Goal: Task Accomplishment & Management: Manage account settings

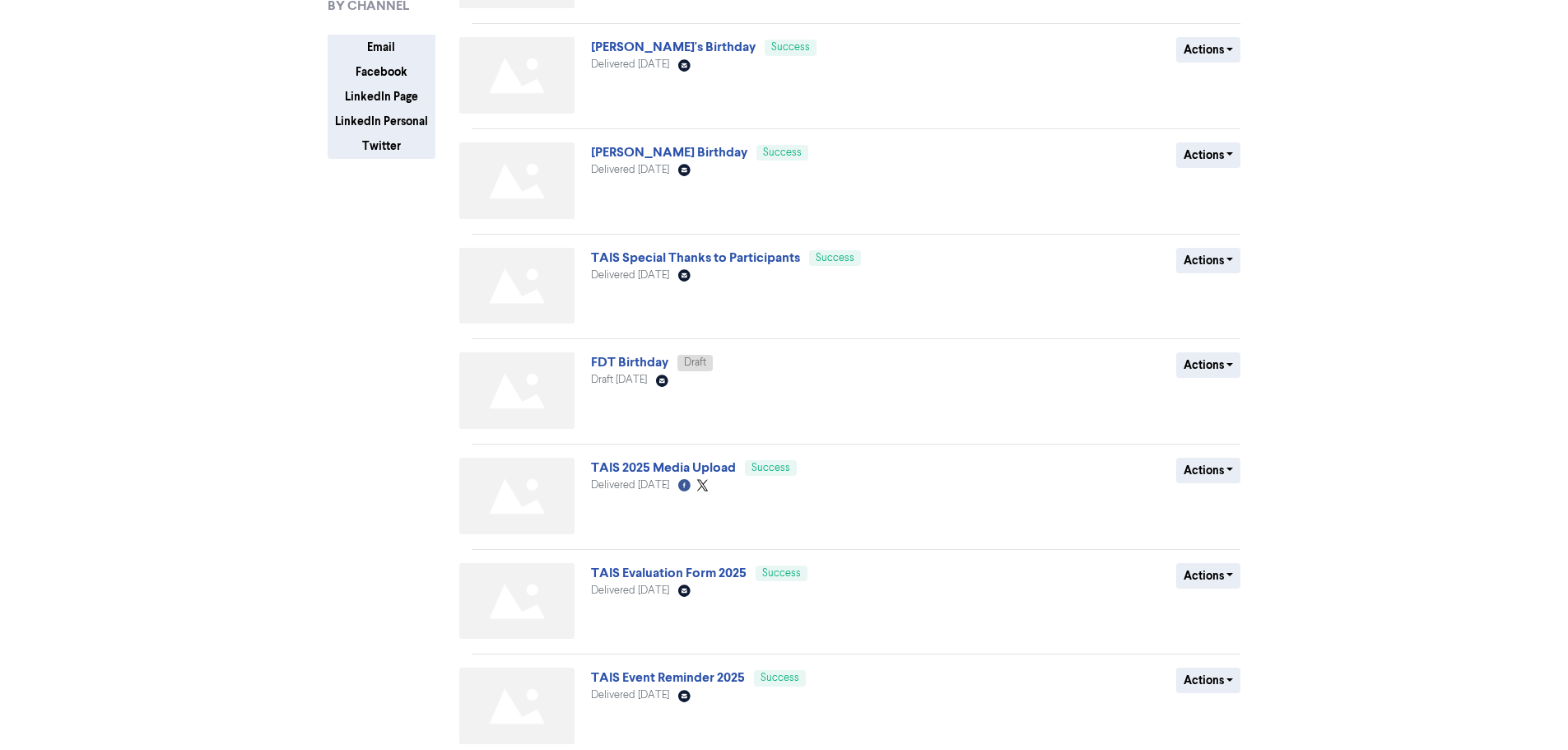
scroll to position [481, 0]
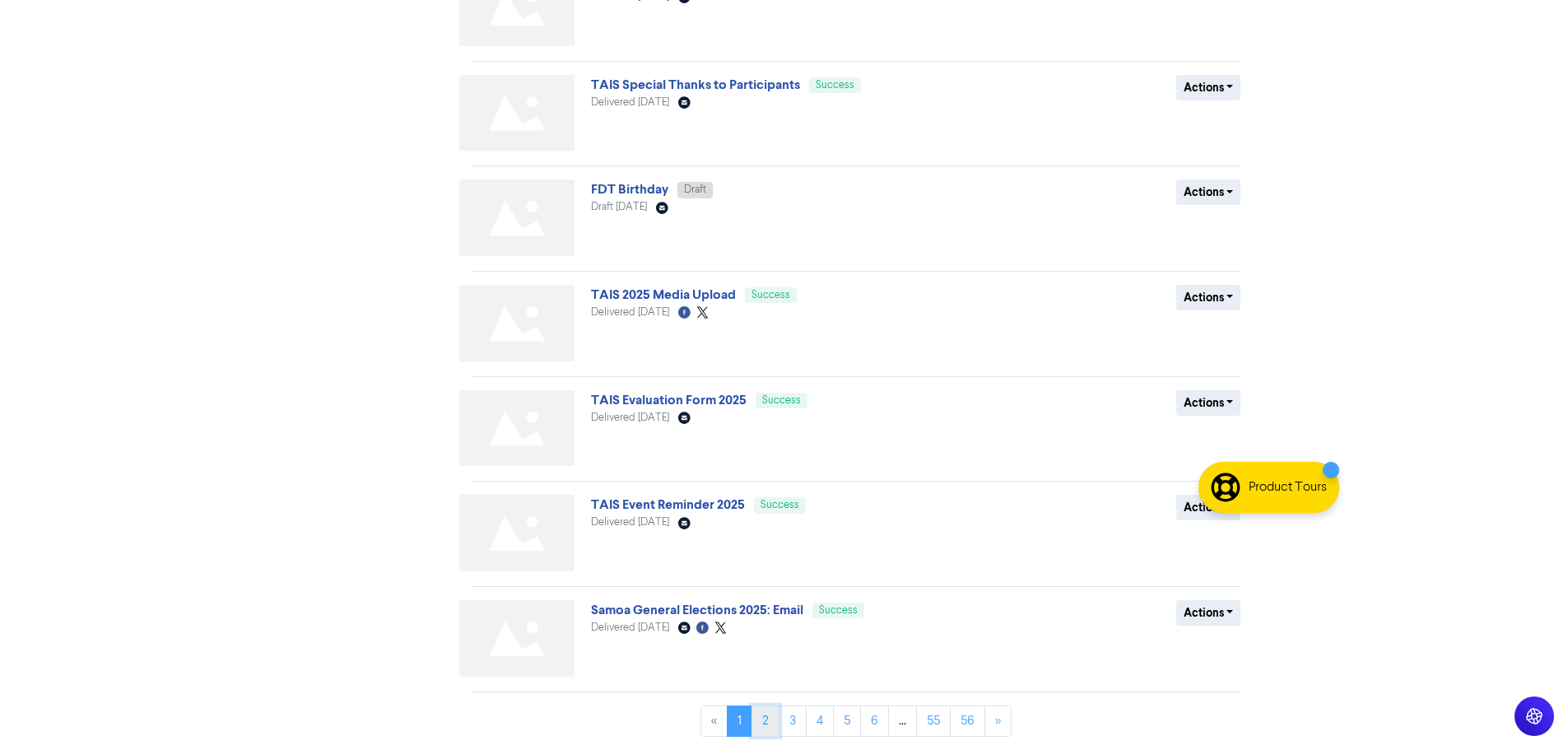
click at [752, 725] on link "2" at bounding box center [765, 721] width 28 height 32
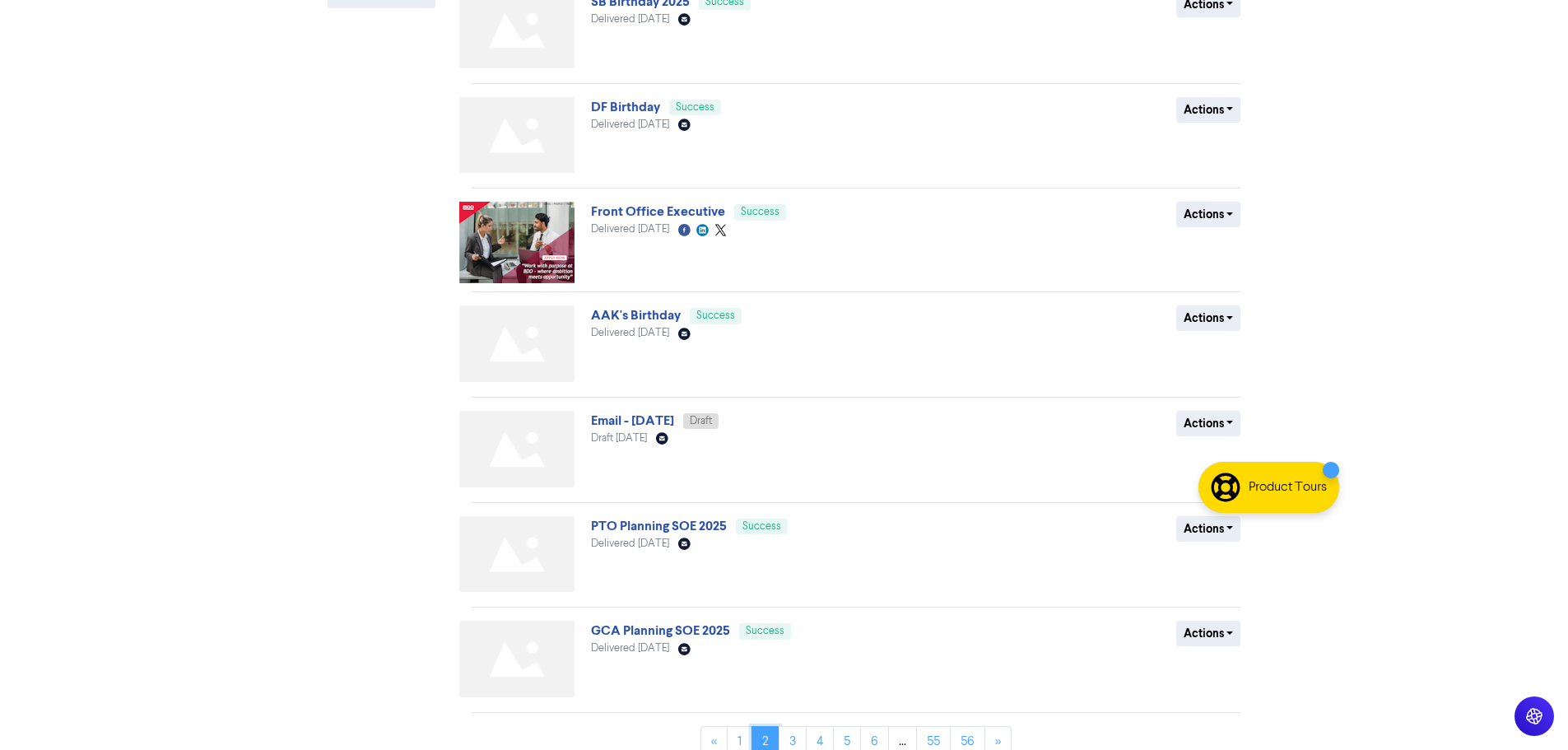
scroll to position [479, 0]
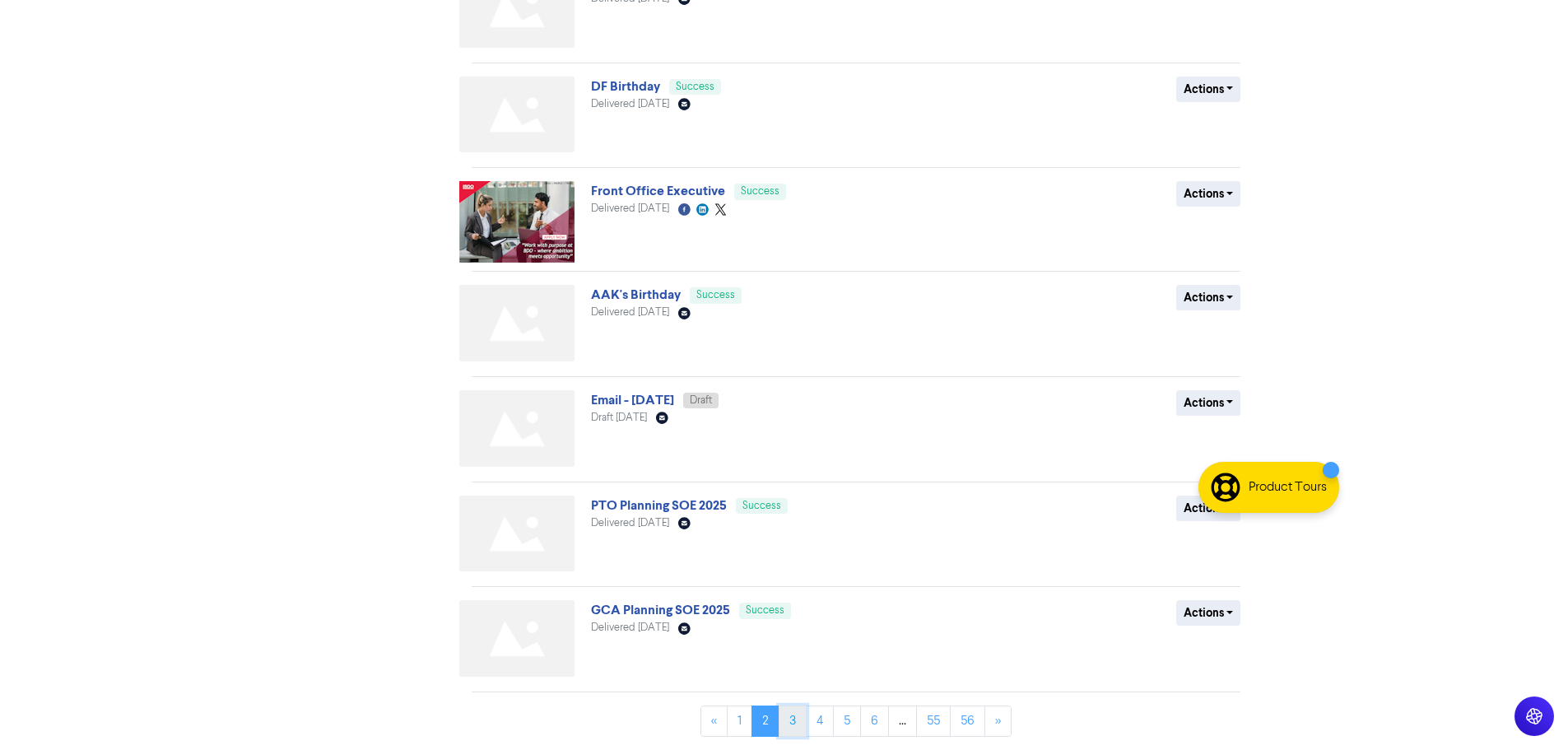
click at [779, 723] on link "3" at bounding box center [792, 721] width 28 height 32
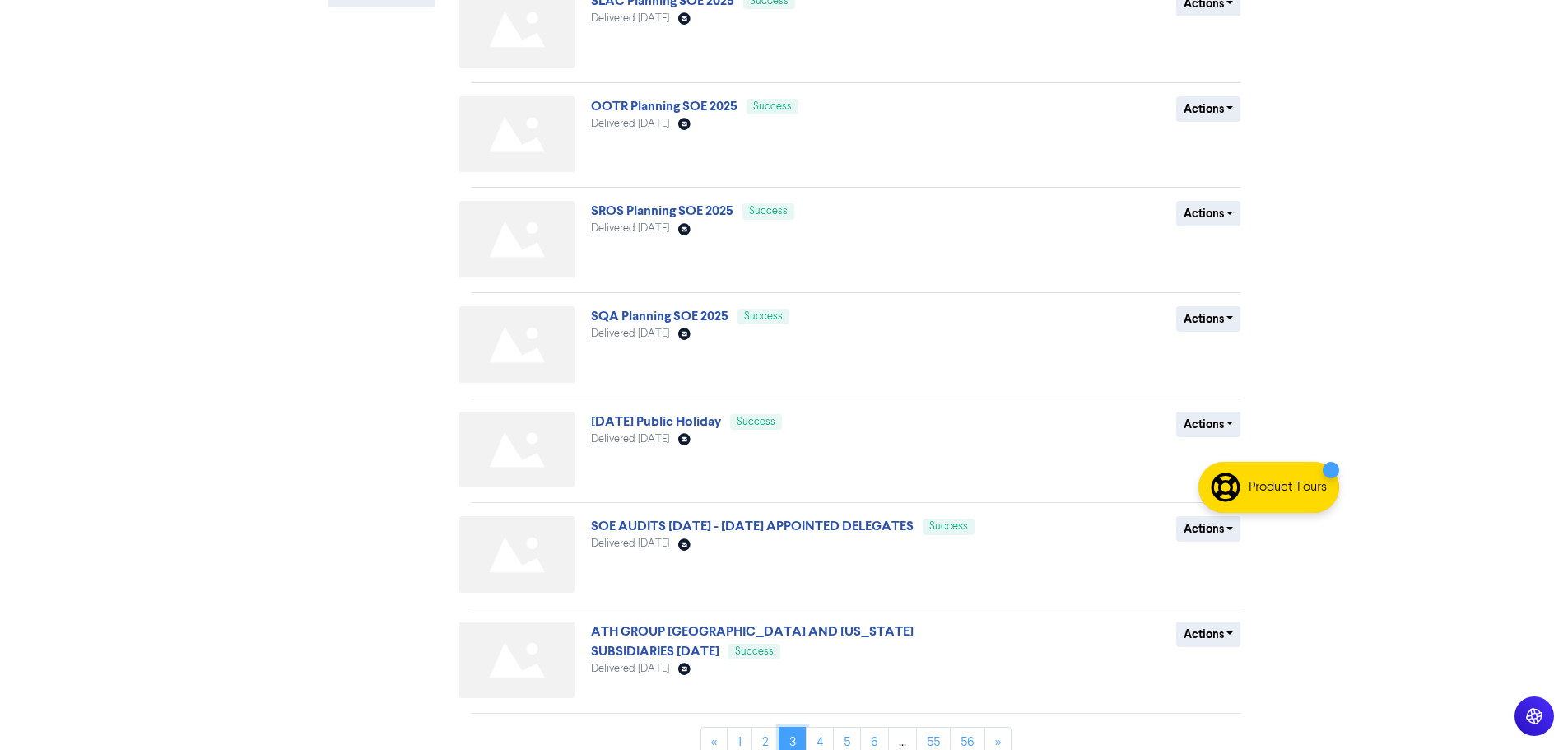
scroll to position [481, 0]
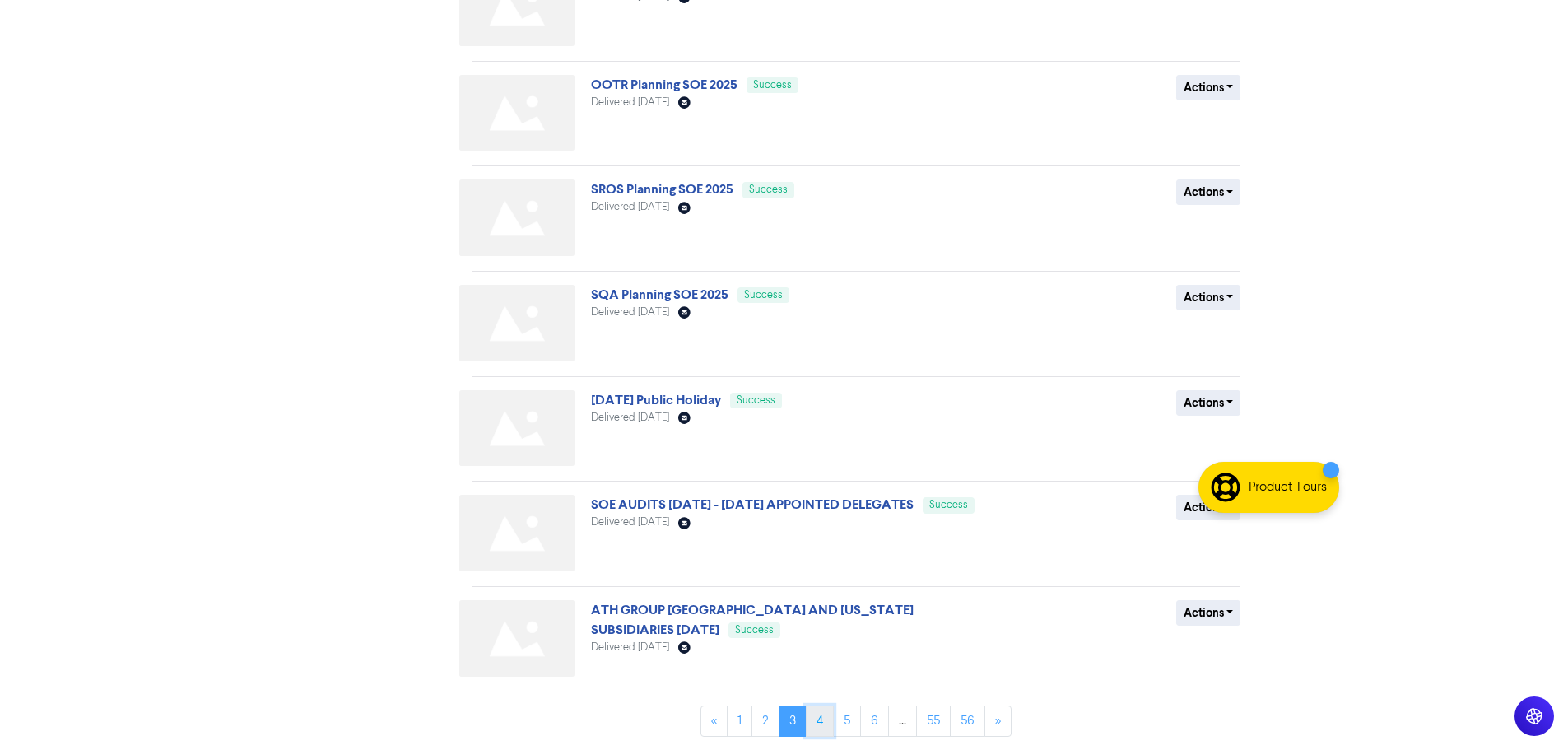
click at [816, 727] on link "4" at bounding box center [819, 721] width 28 height 32
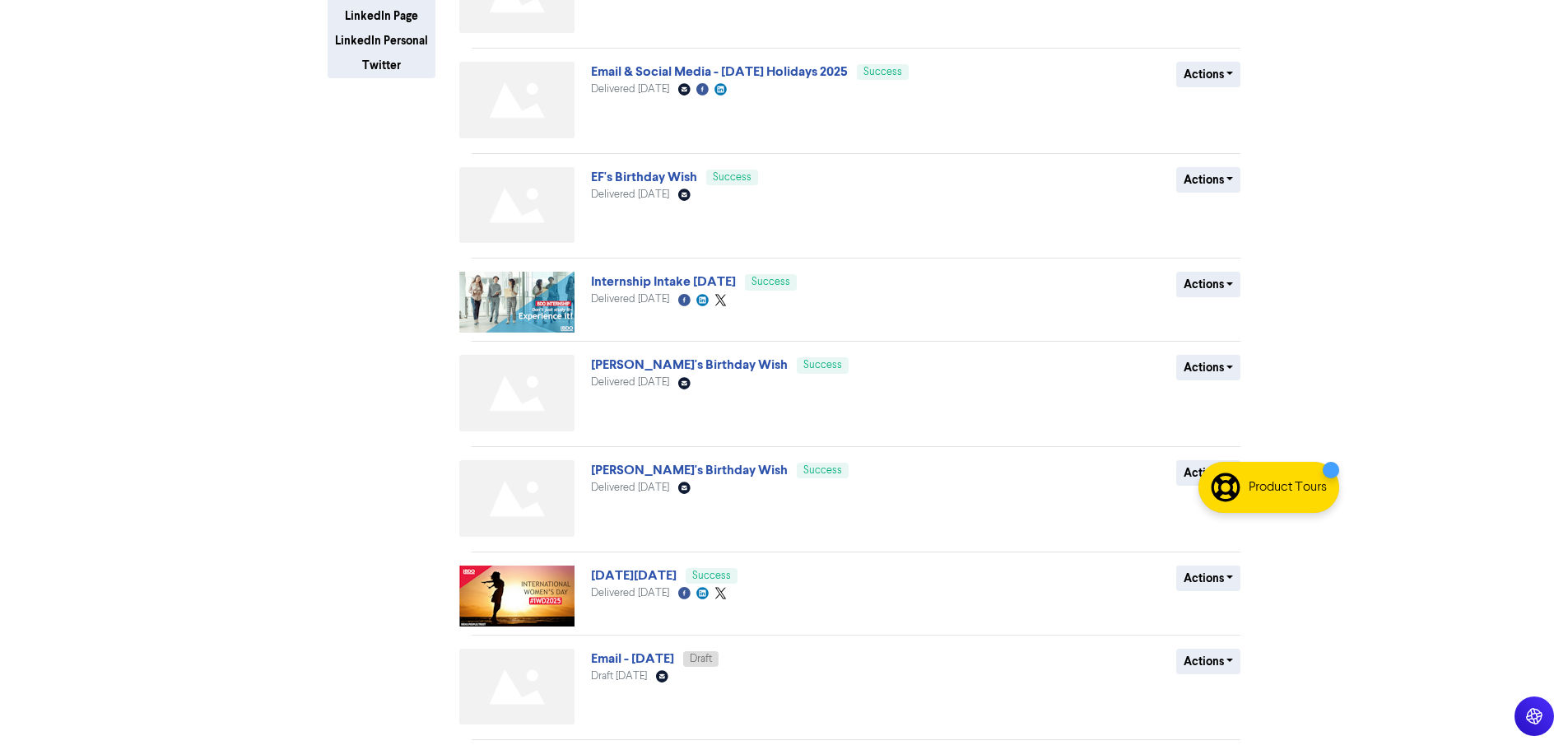
scroll to position [390, 0]
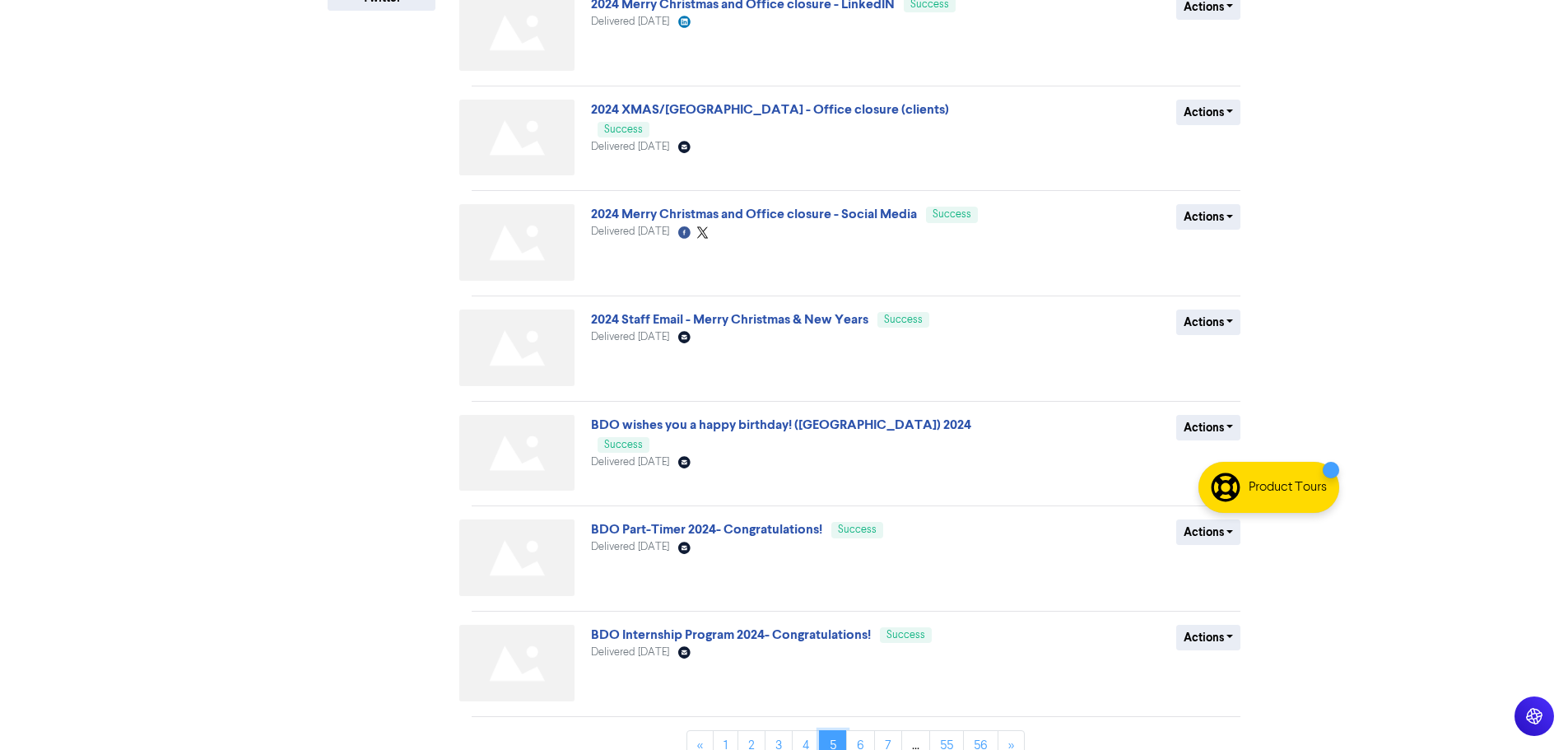
scroll to position [481, 0]
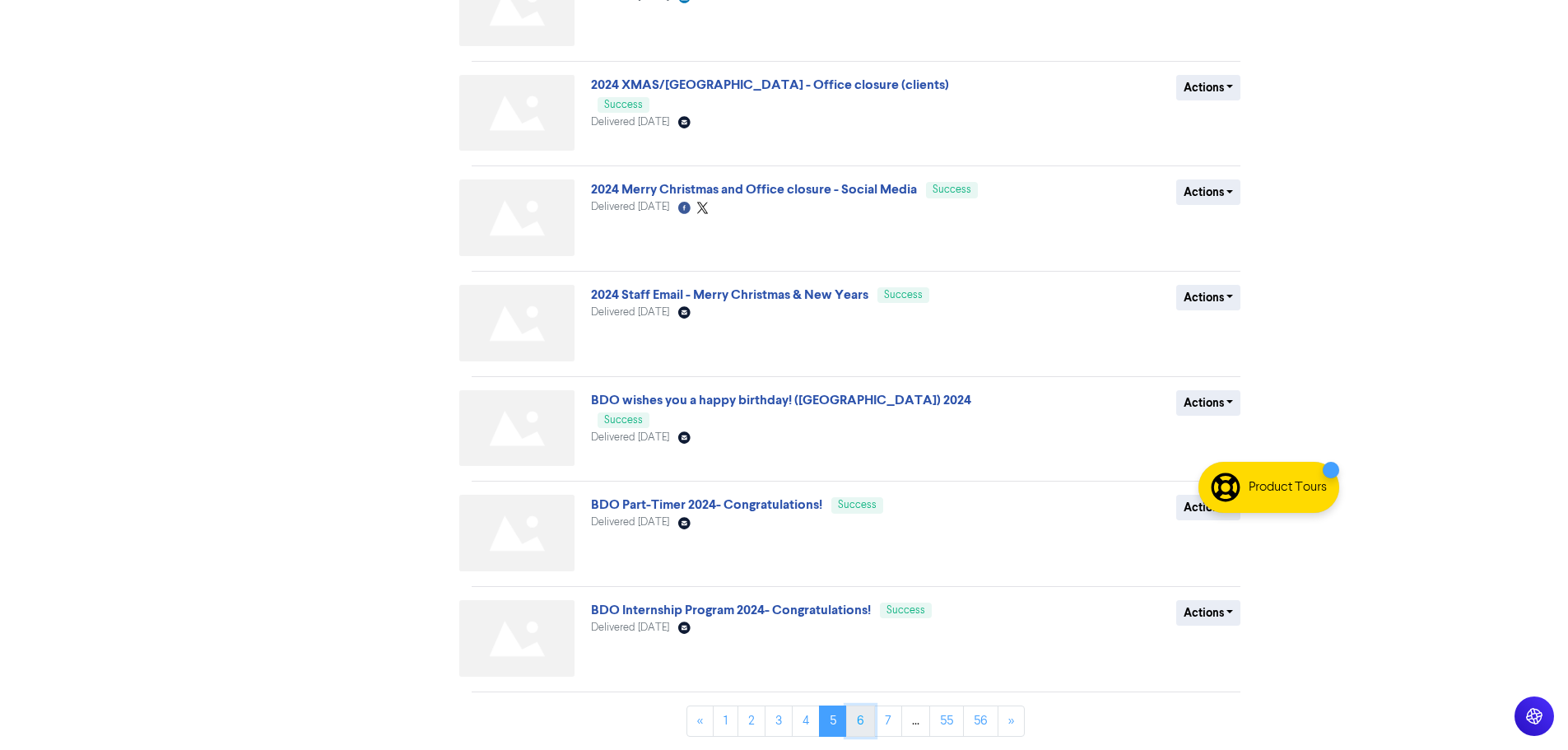
click at [853, 730] on link "6" at bounding box center [861, 721] width 29 height 32
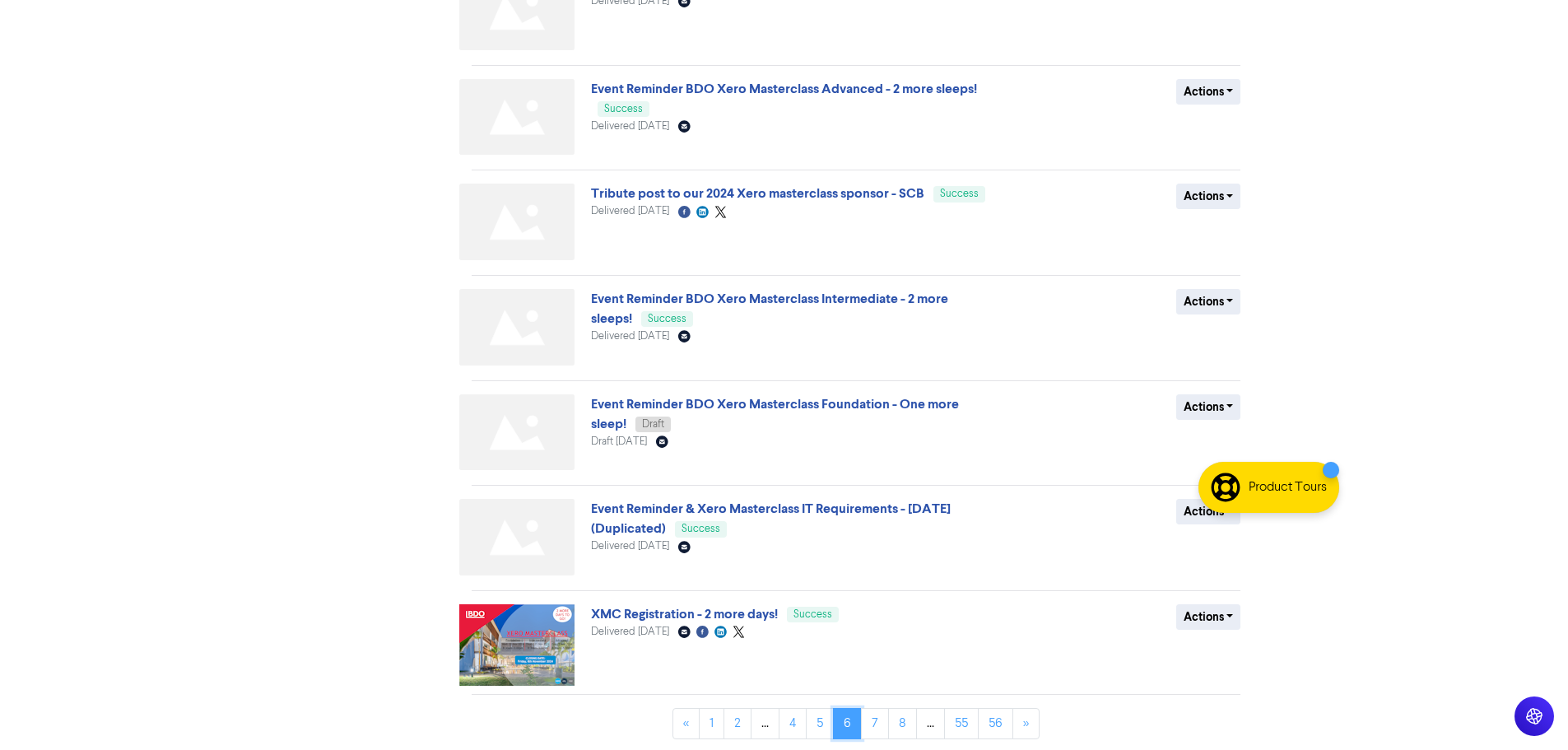
scroll to position [479, 0]
click at [374, 543] on div "All Draft Scheduled Failed Success Archived BY CHANNEL Email Facebook LinkedIn …" at bounding box center [393, 203] width 157 height 1094
click at [870, 715] on link "7" at bounding box center [874, 721] width 28 height 32
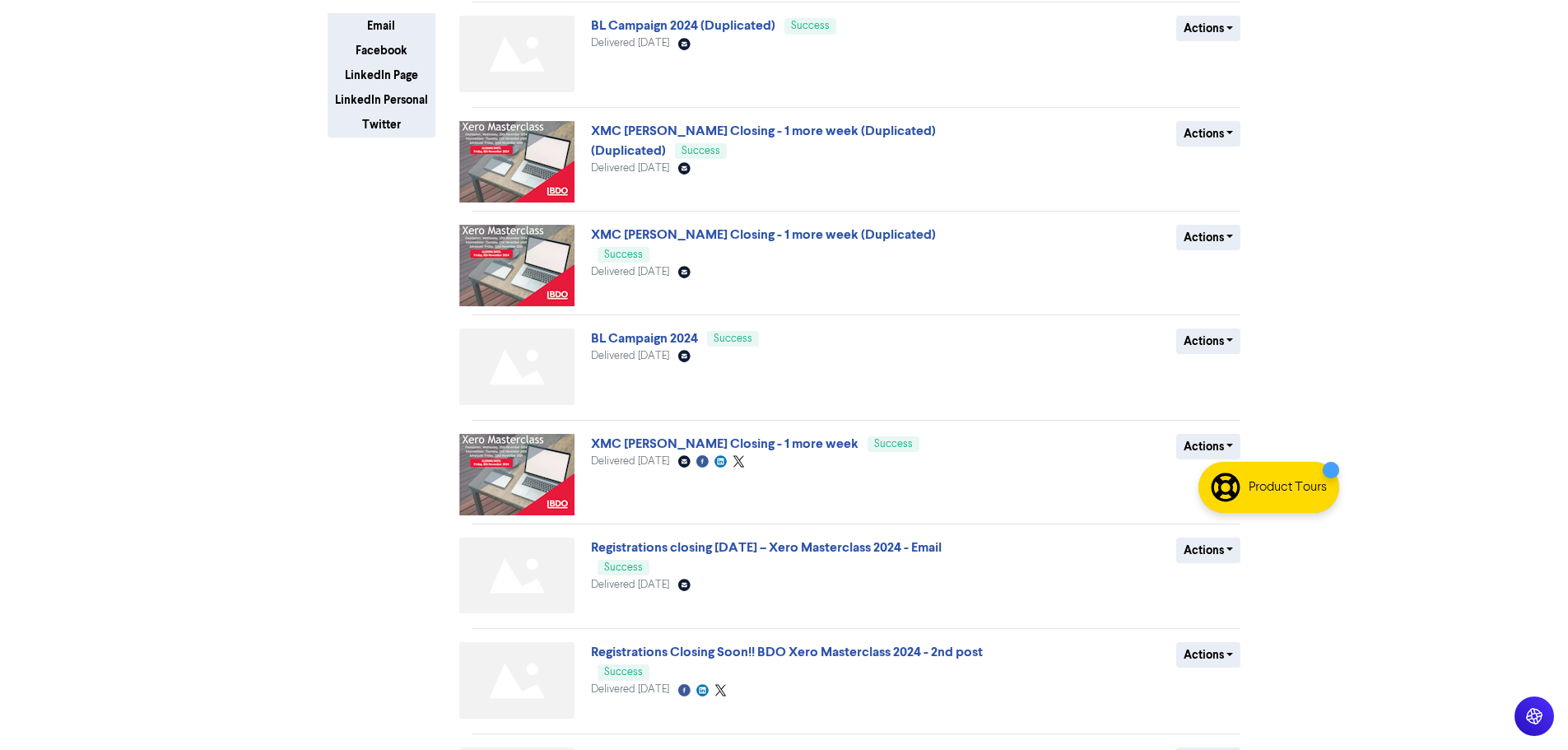
scroll to position [476, 0]
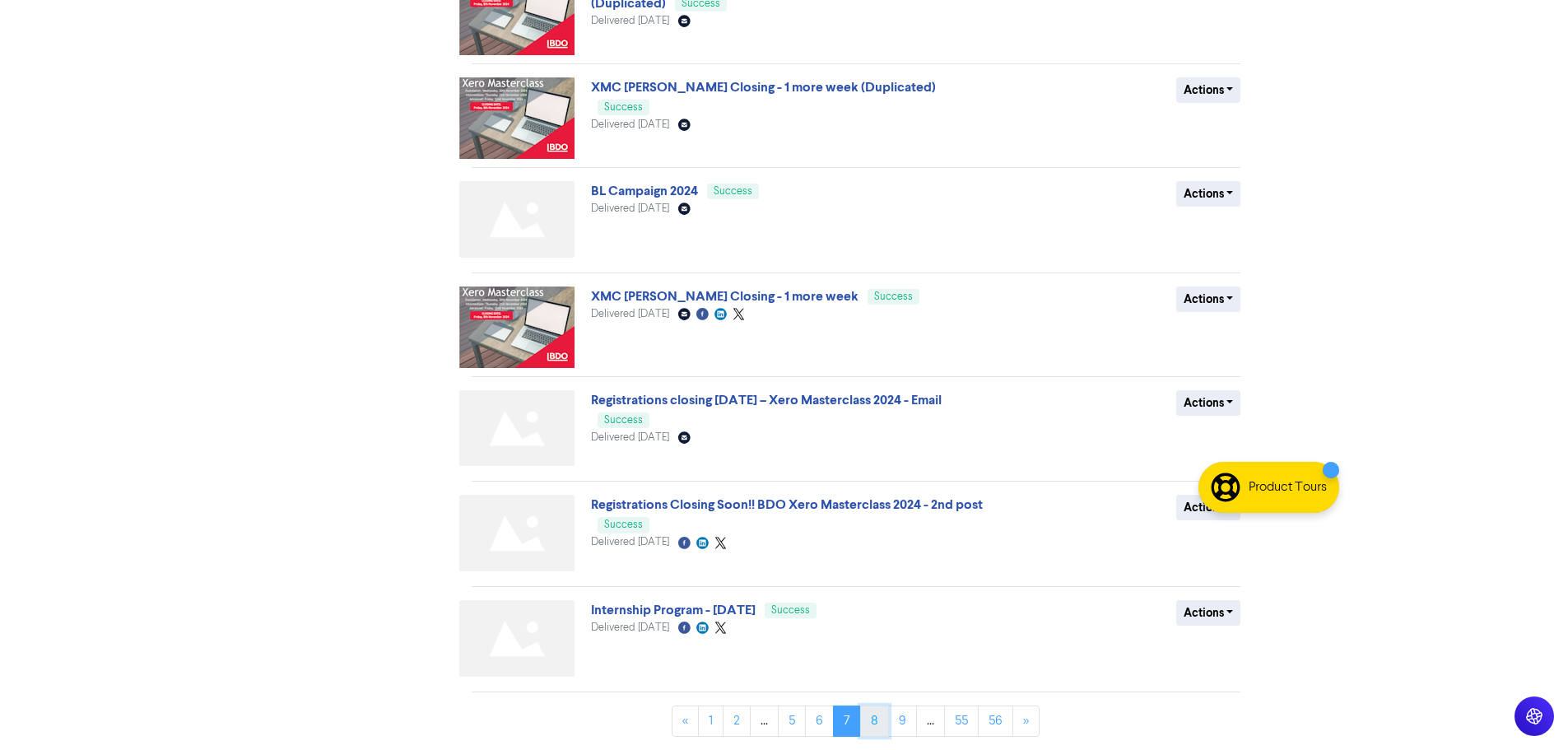
click at [867, 718] on link "8" at bounding box center [875, 721] width 29 height 32
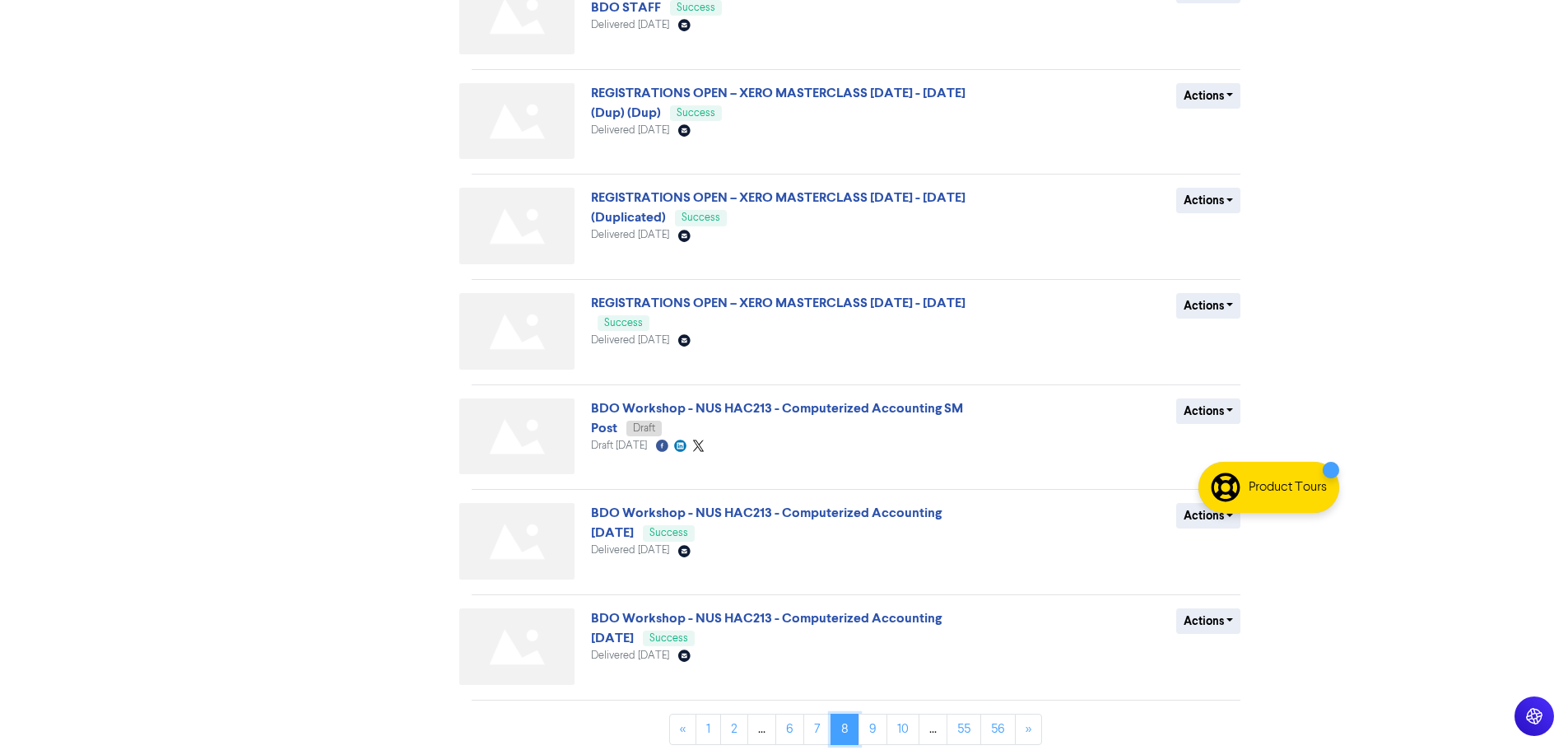
scroll to position [481, 0]
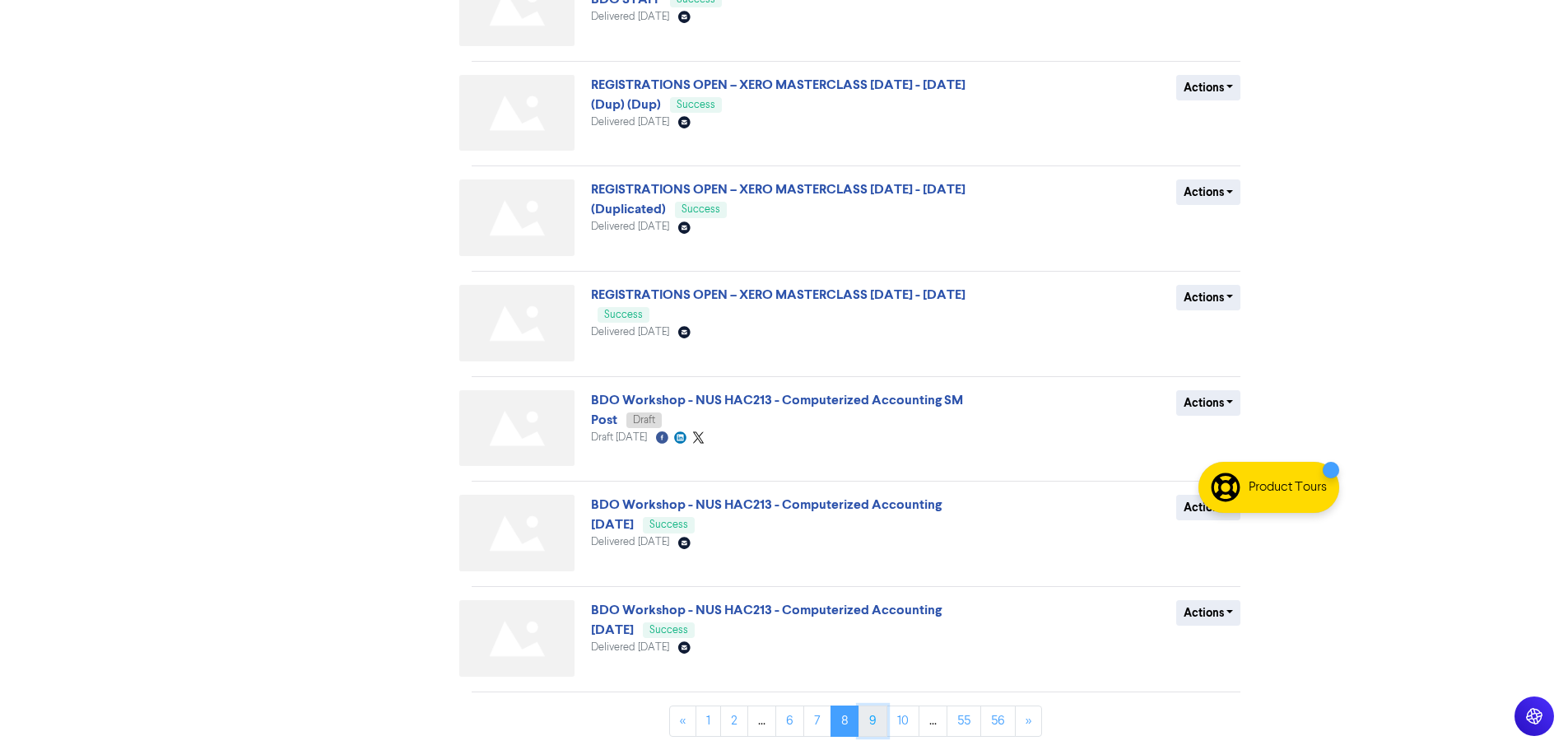
click at [869, 724] on link "9" at bounding box center [873, 721] width 29 height 32
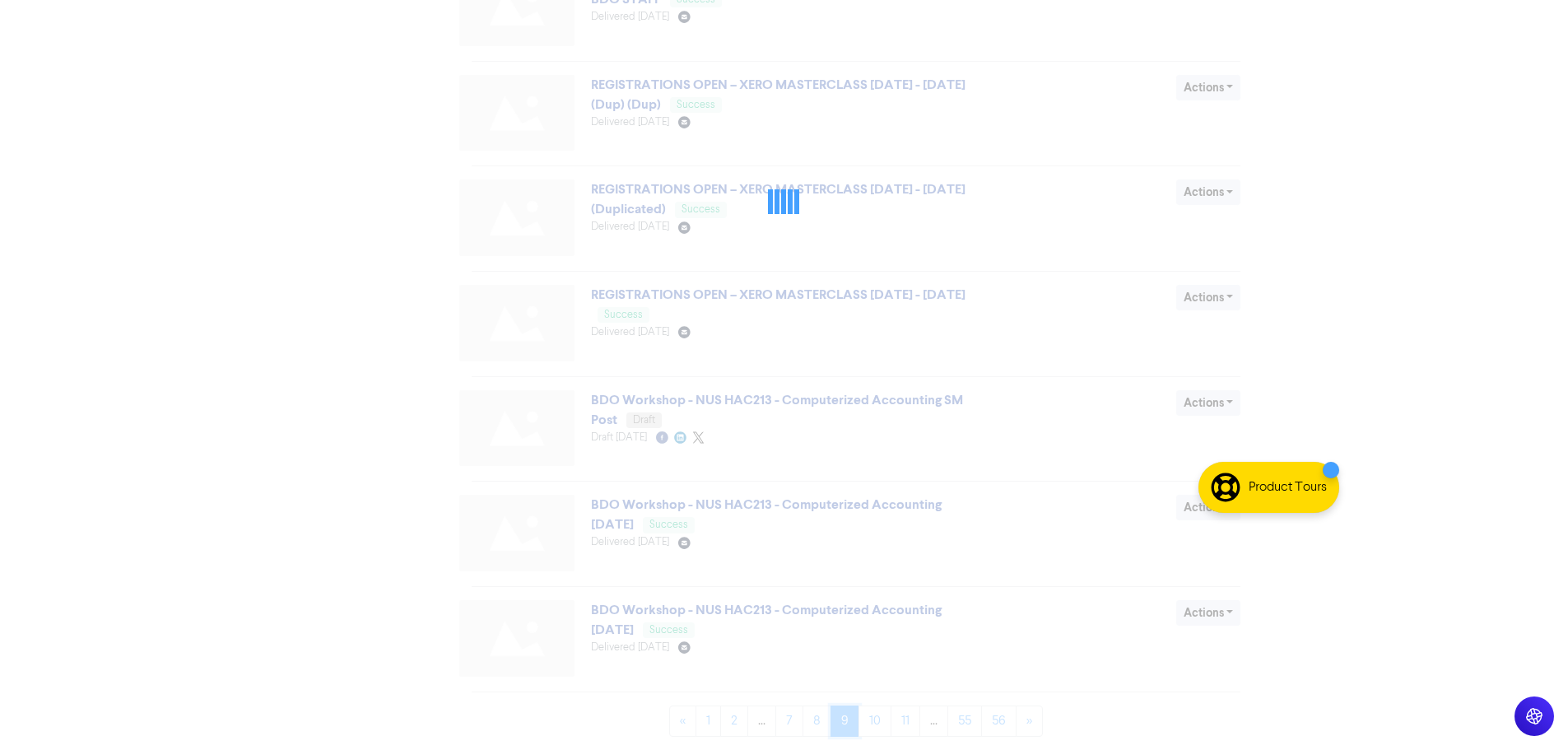
scroll to position [0, 0]
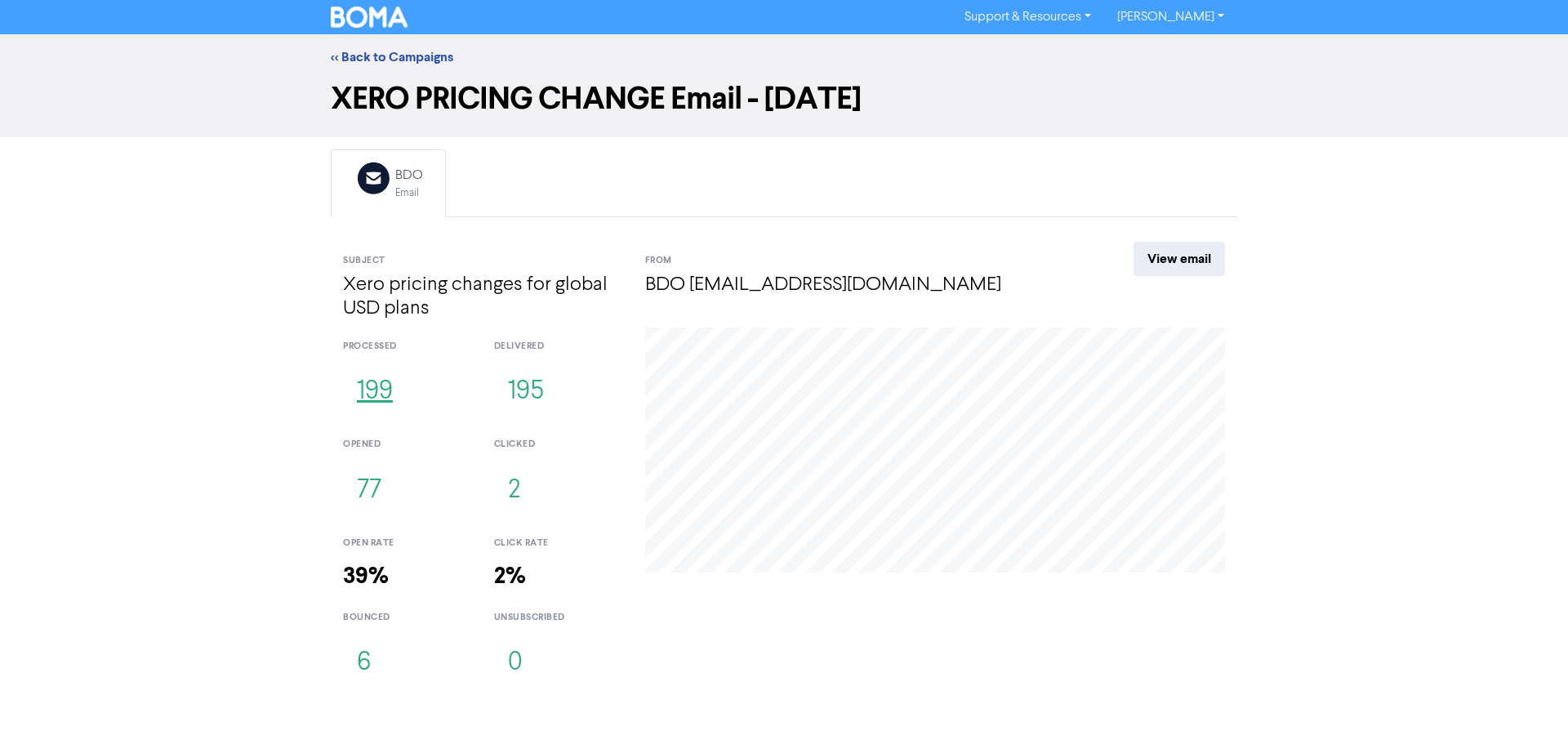
click at [396, 389] on button "199" at bounding box center [374, 392] width 63 height 54
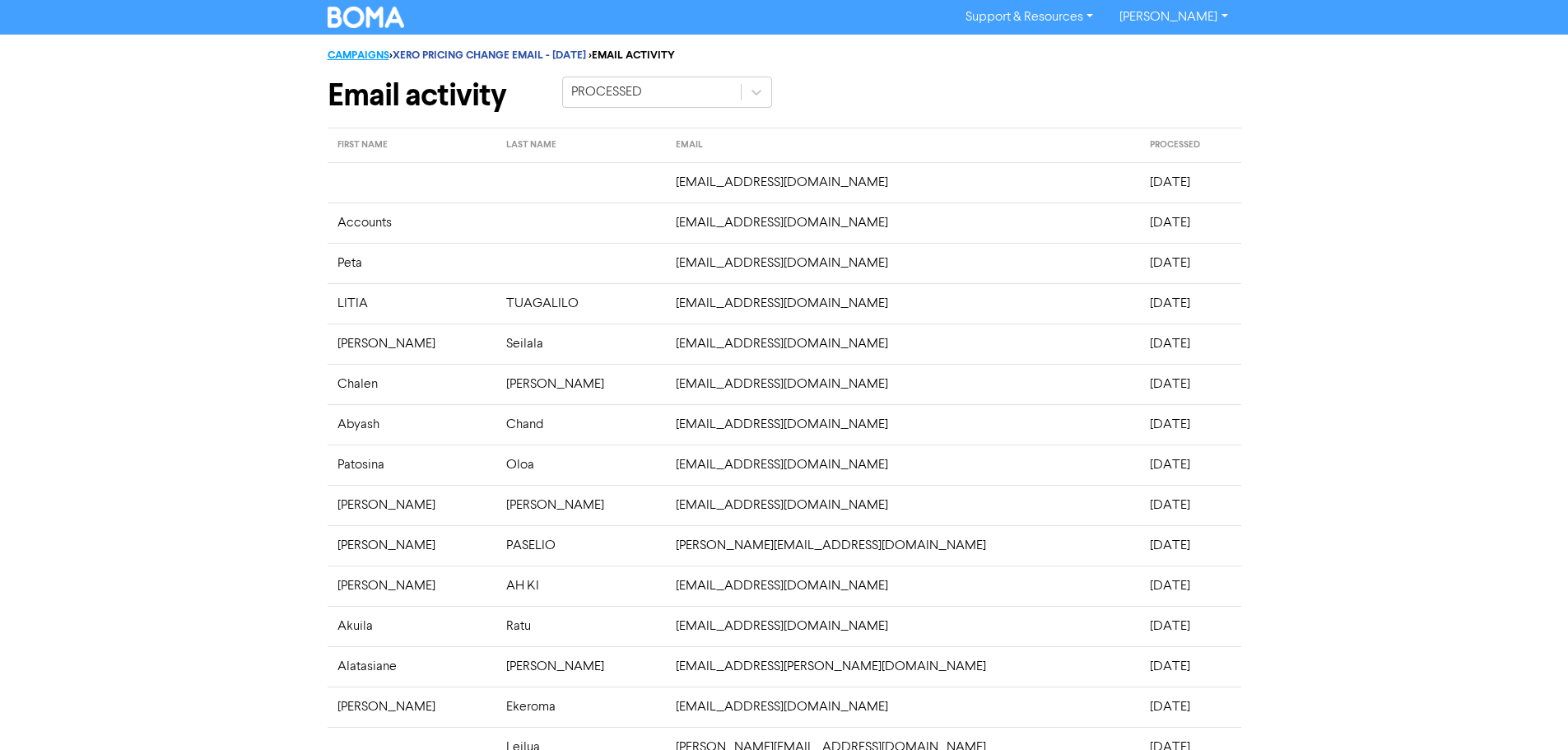
click at [360, 53] on link "CAMPAIGNS" at bounding box center [358, 55] width 62 height 14
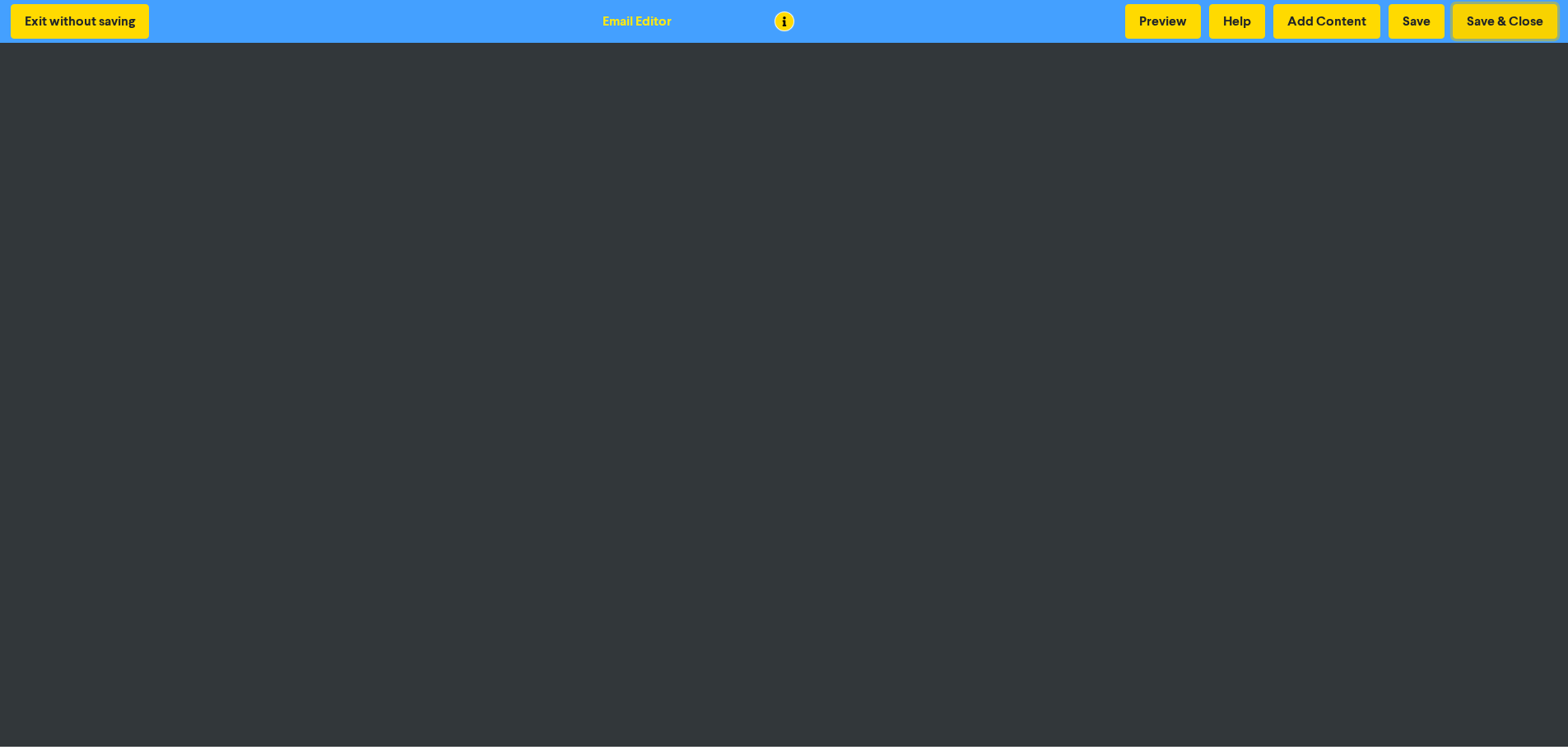
click at [1531, 29] on button "Save & Close" at bounding box center [1505, 22] width 104 height 34
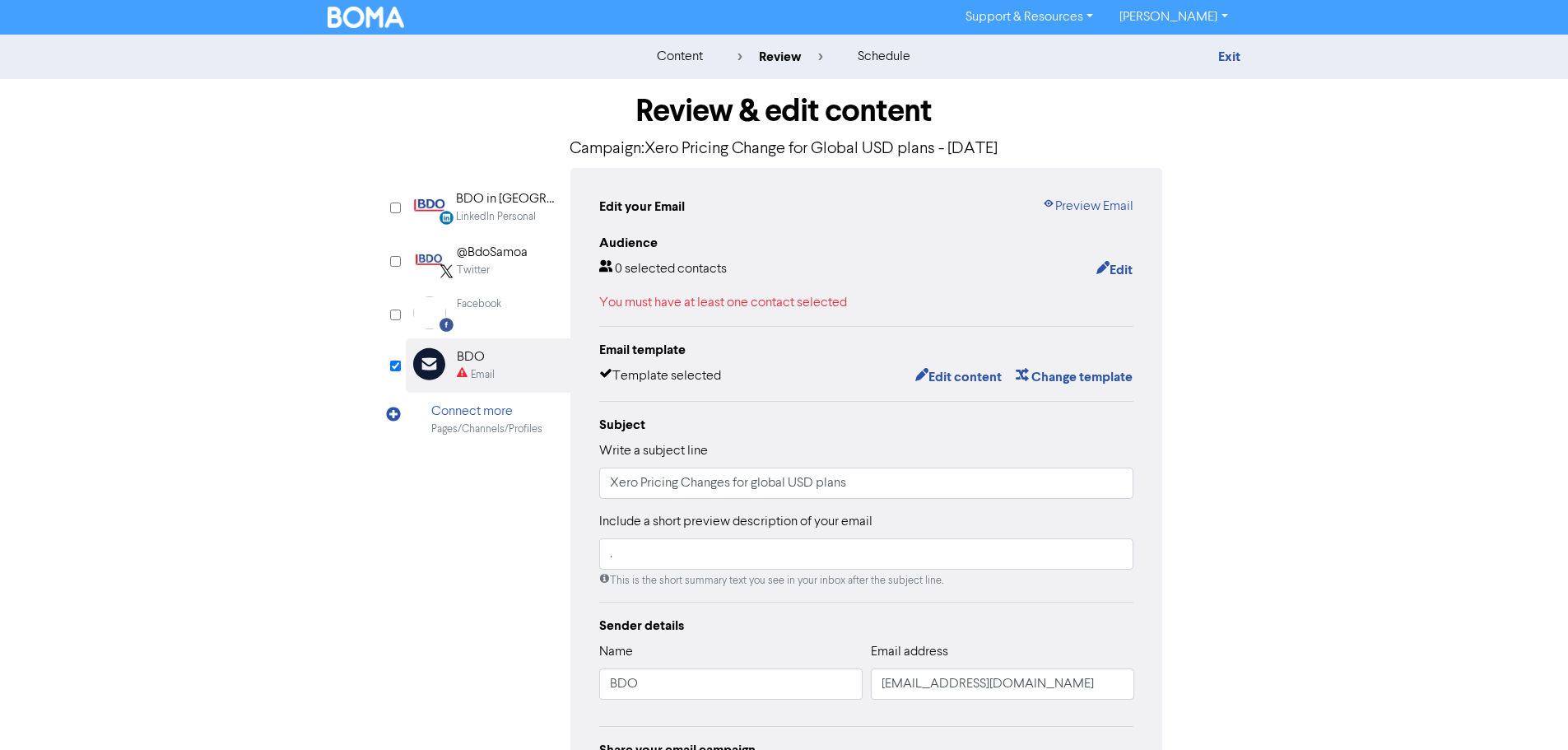
click at [485, 378] on div "Email" at bounding box center [482, 375] width 24 height 15
click at [1239, 59] on link "Exit" at bounding box center [1229, 57] width 23 height 16
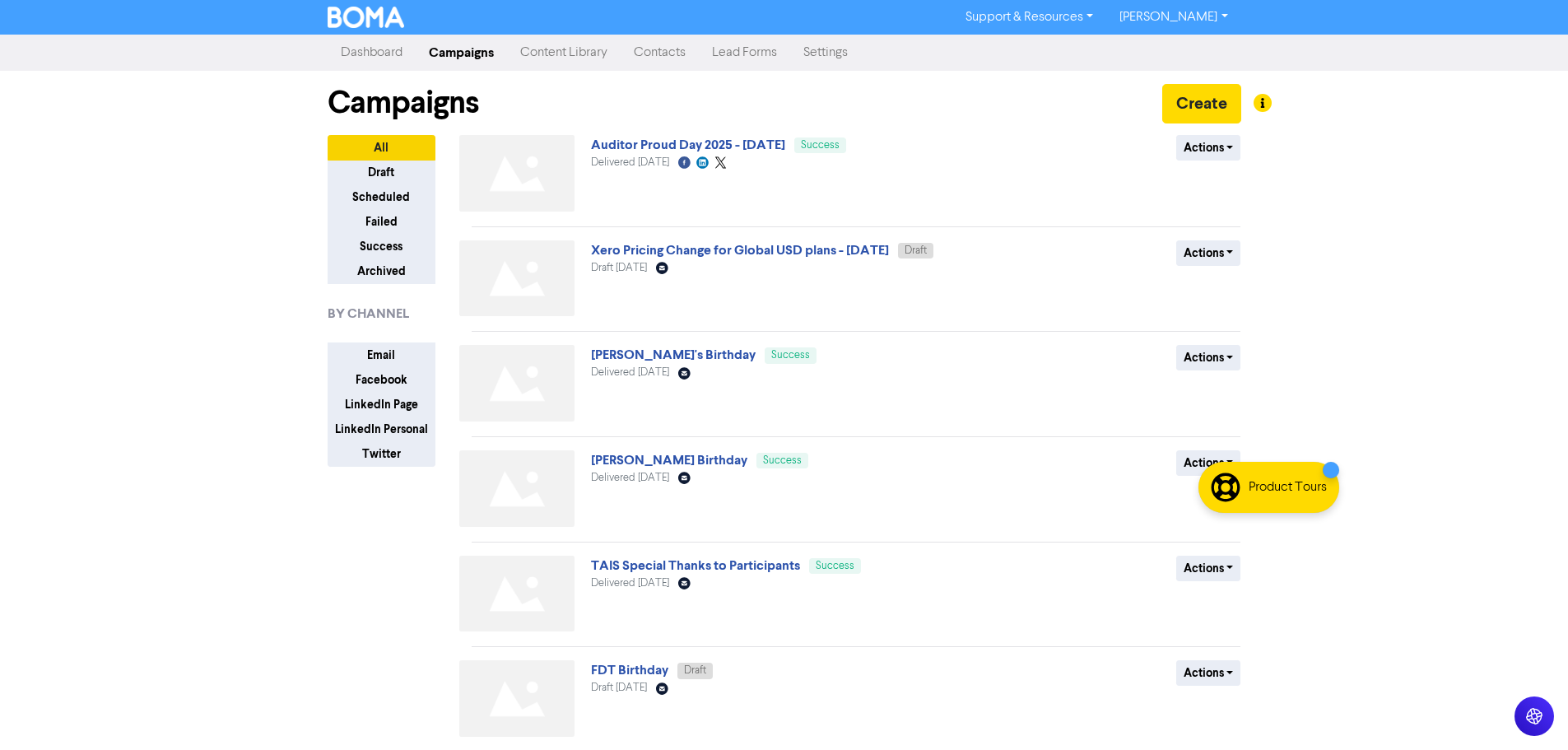
click at [632, 56] on link "Contacts" at bounding box center [659, 52] width 78 height 33
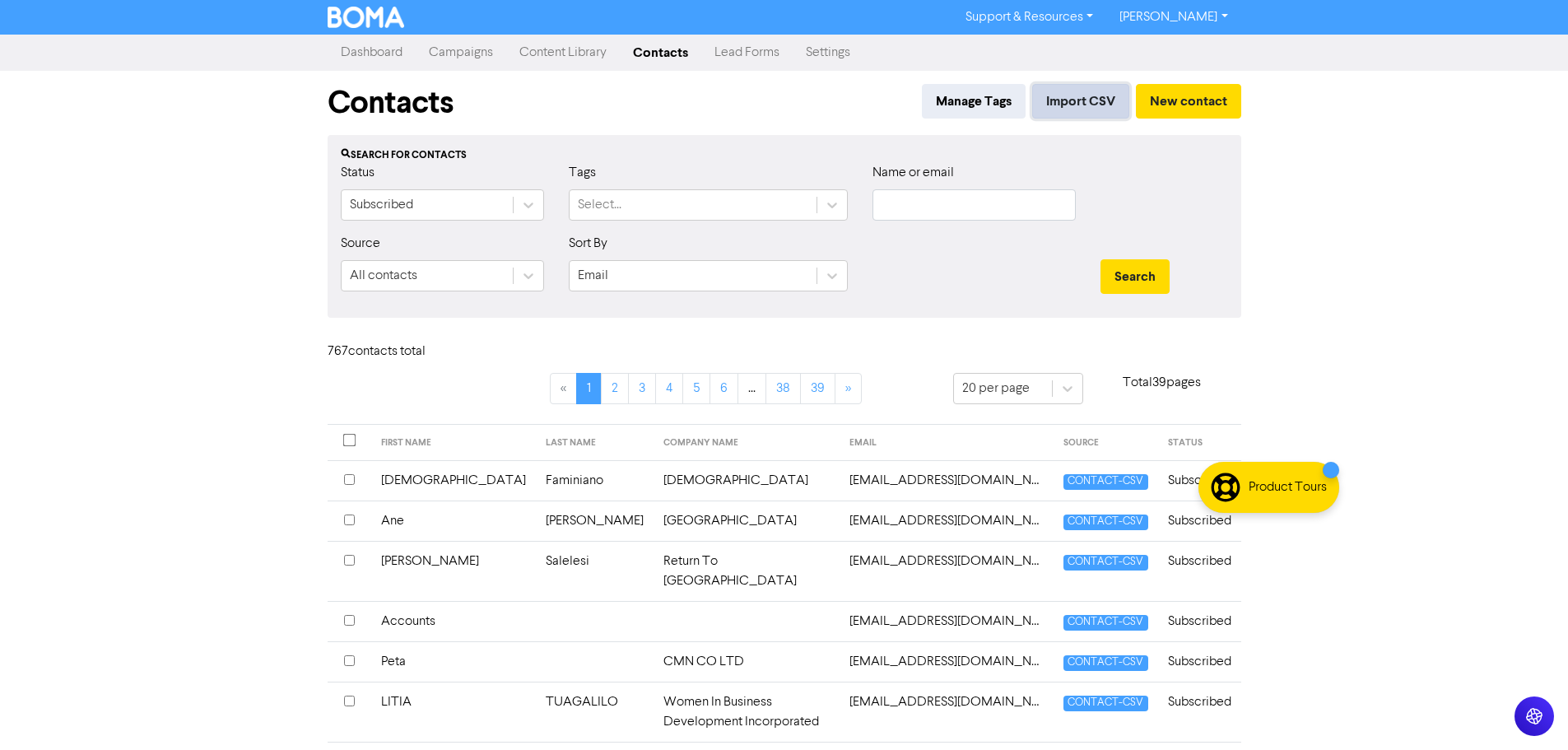
click at [1101, 107] on button "Import CSV" at bounding box center [1081, 101] width 97 height 34
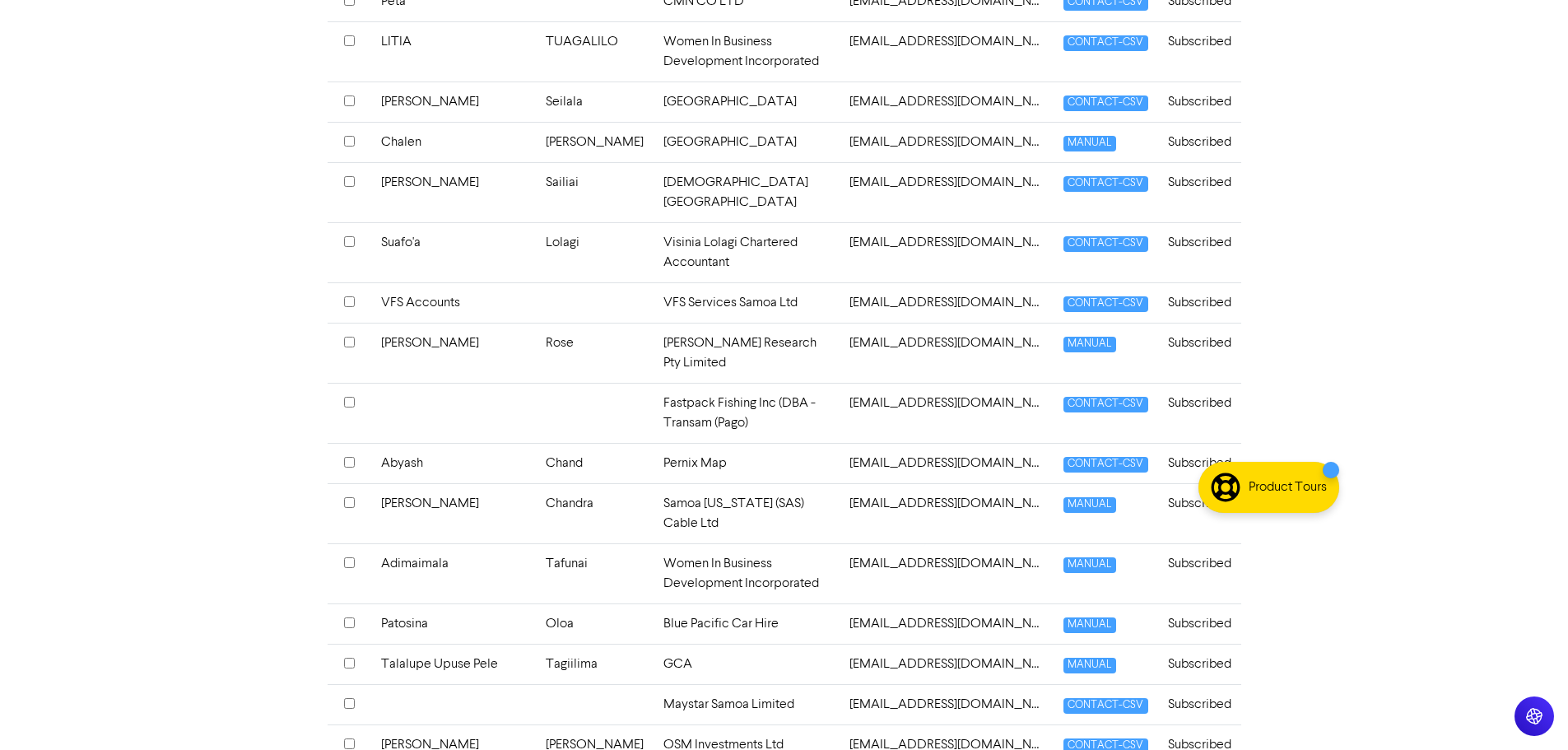
scroll to position [248, 0]
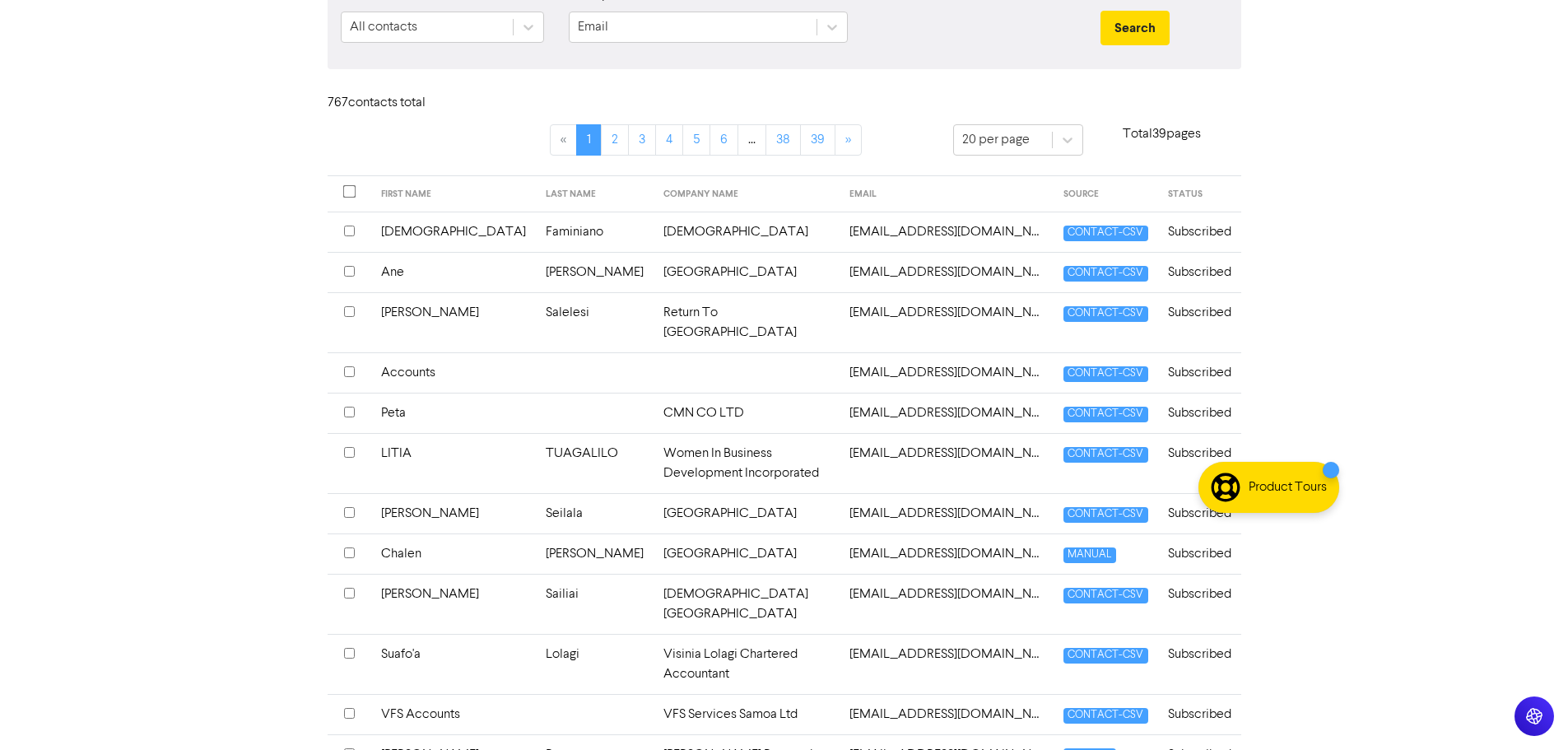
click at [653, 310] on td "Return To Paradise Resort & Spa" at bounding box center [747, 322] width 187 height 60
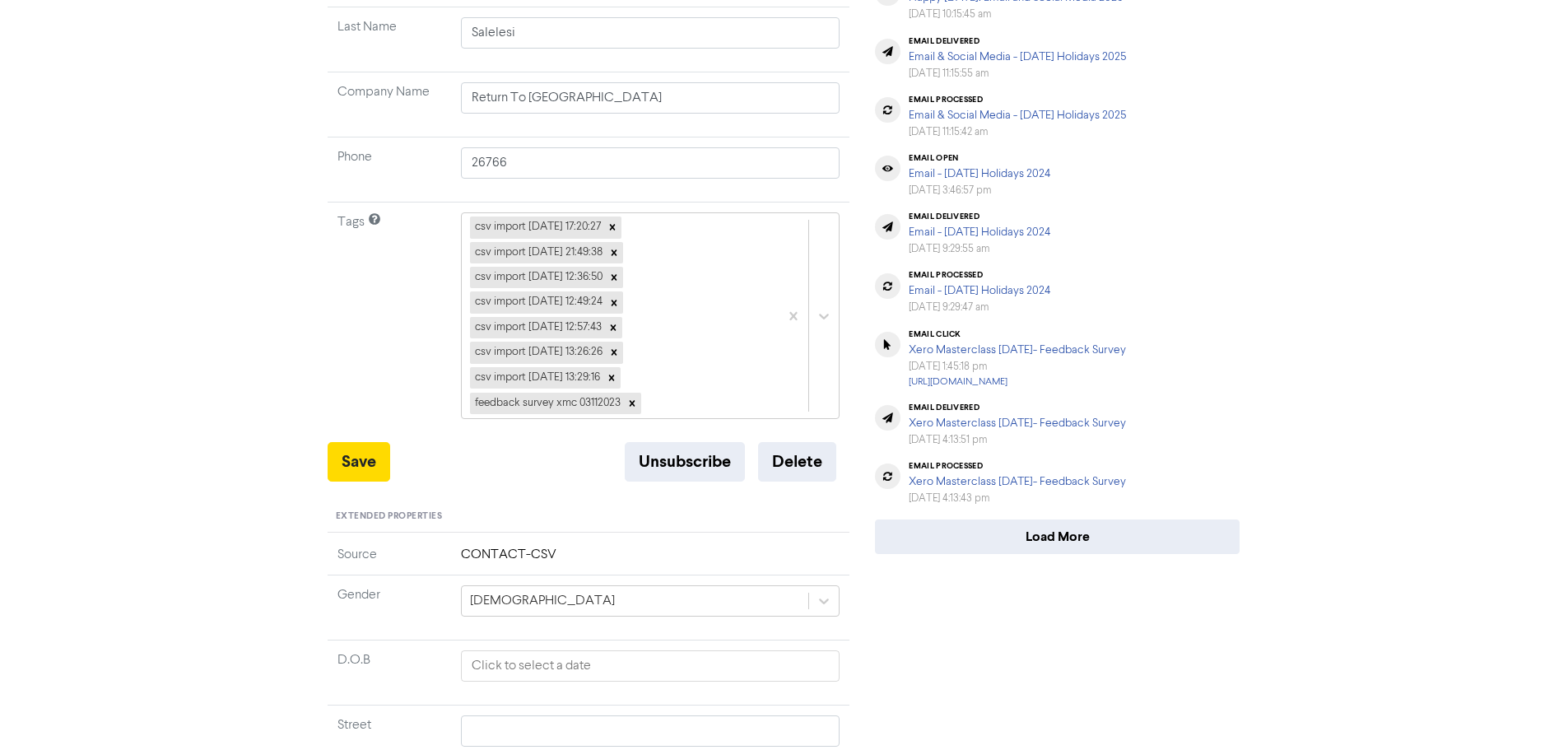
scroll to position [330, 0]
click at [536, 226] on div "csv import 2023-10-30 17:20:27" at bounding box center [536, 226] width 133 height 22
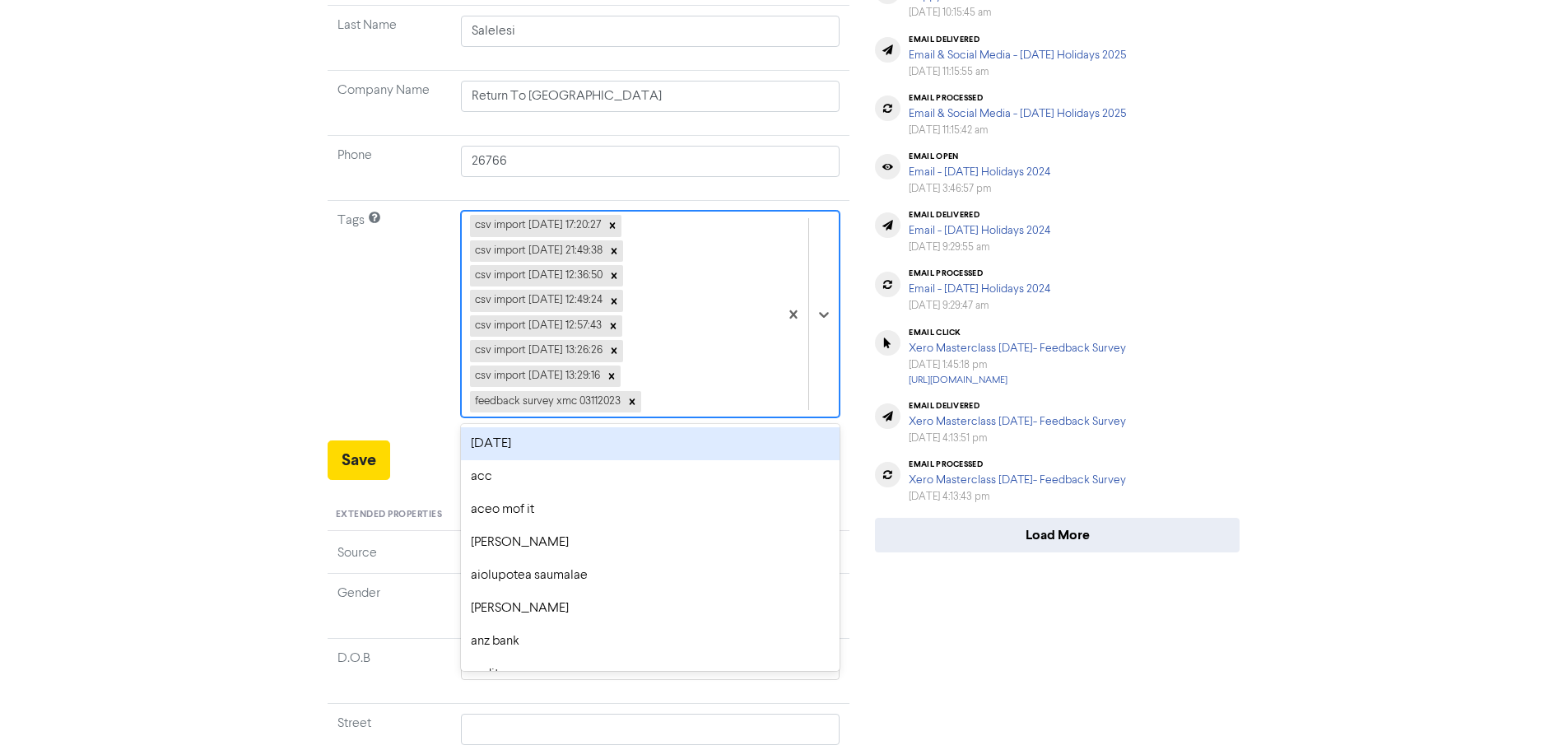
click at [536, 226] on div "csv import 2023-10-30 17:20:27" at bounding box center [536, 226] width 133 height 22
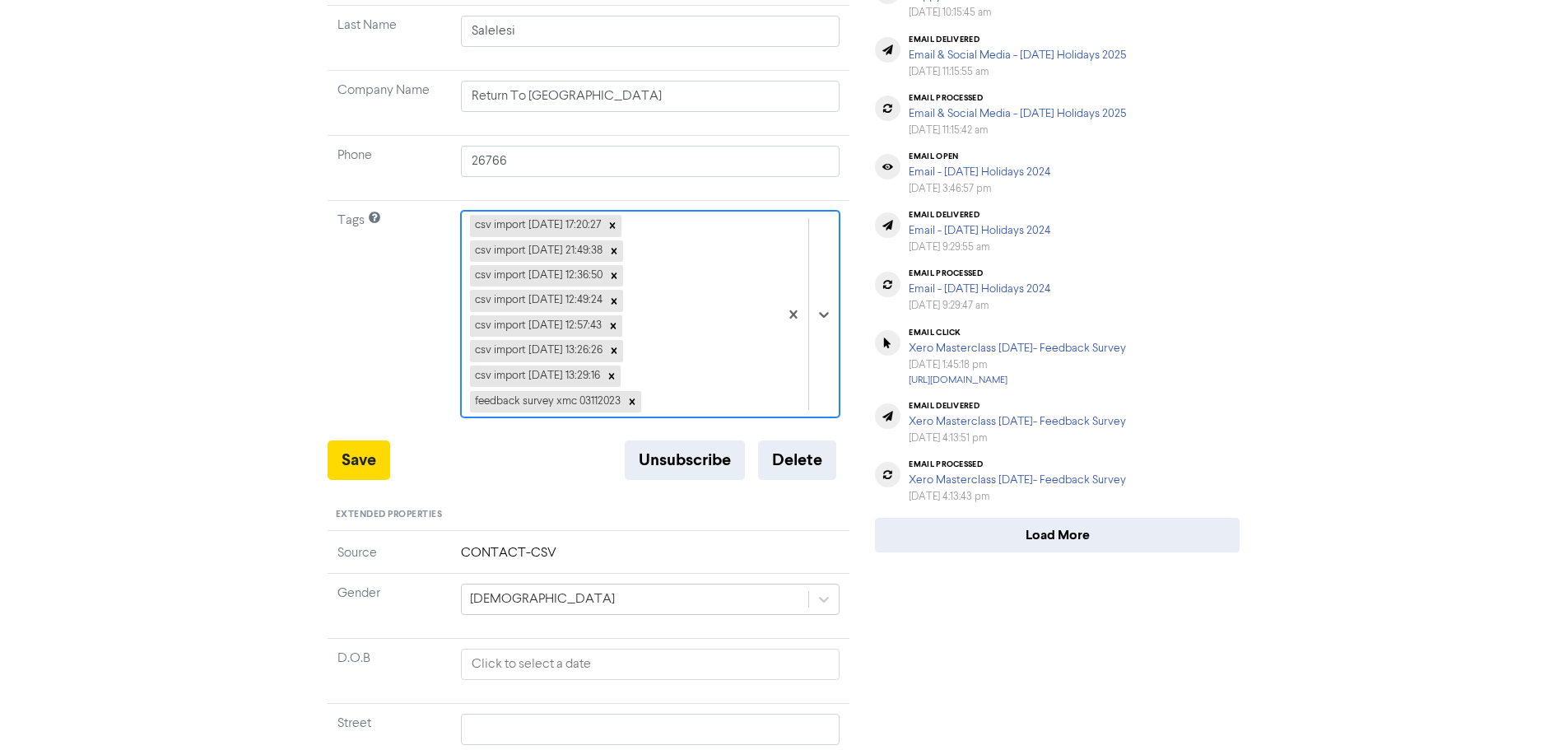
click at [536, 226] on div "csv import 2023-10-30 17:20:27" at bounding box center [536, 226] width 133 height 22
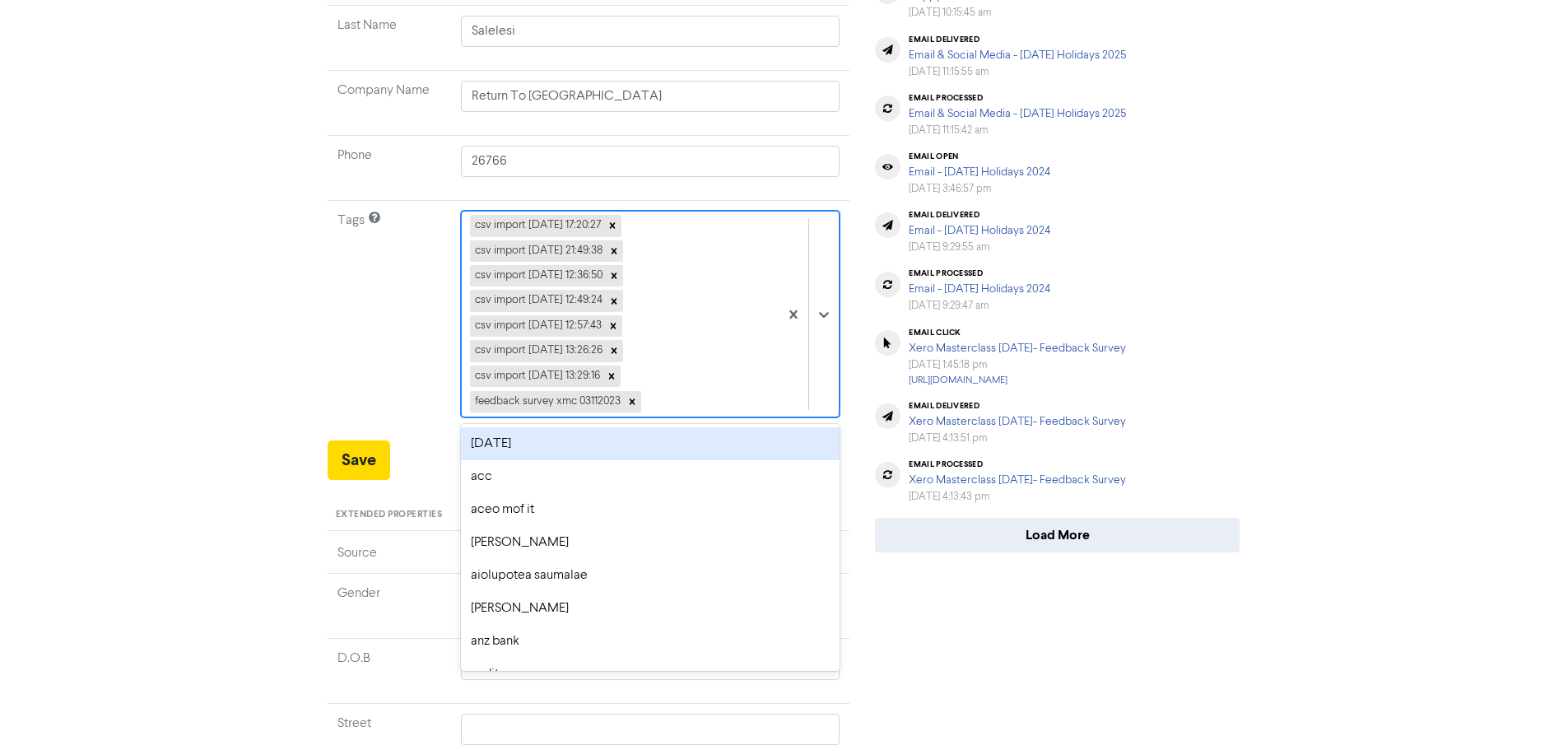
click at [536, 226] on div "csv import 2023-10-30 17:20:27" at bounding box center [536, 226] width 133 height 22
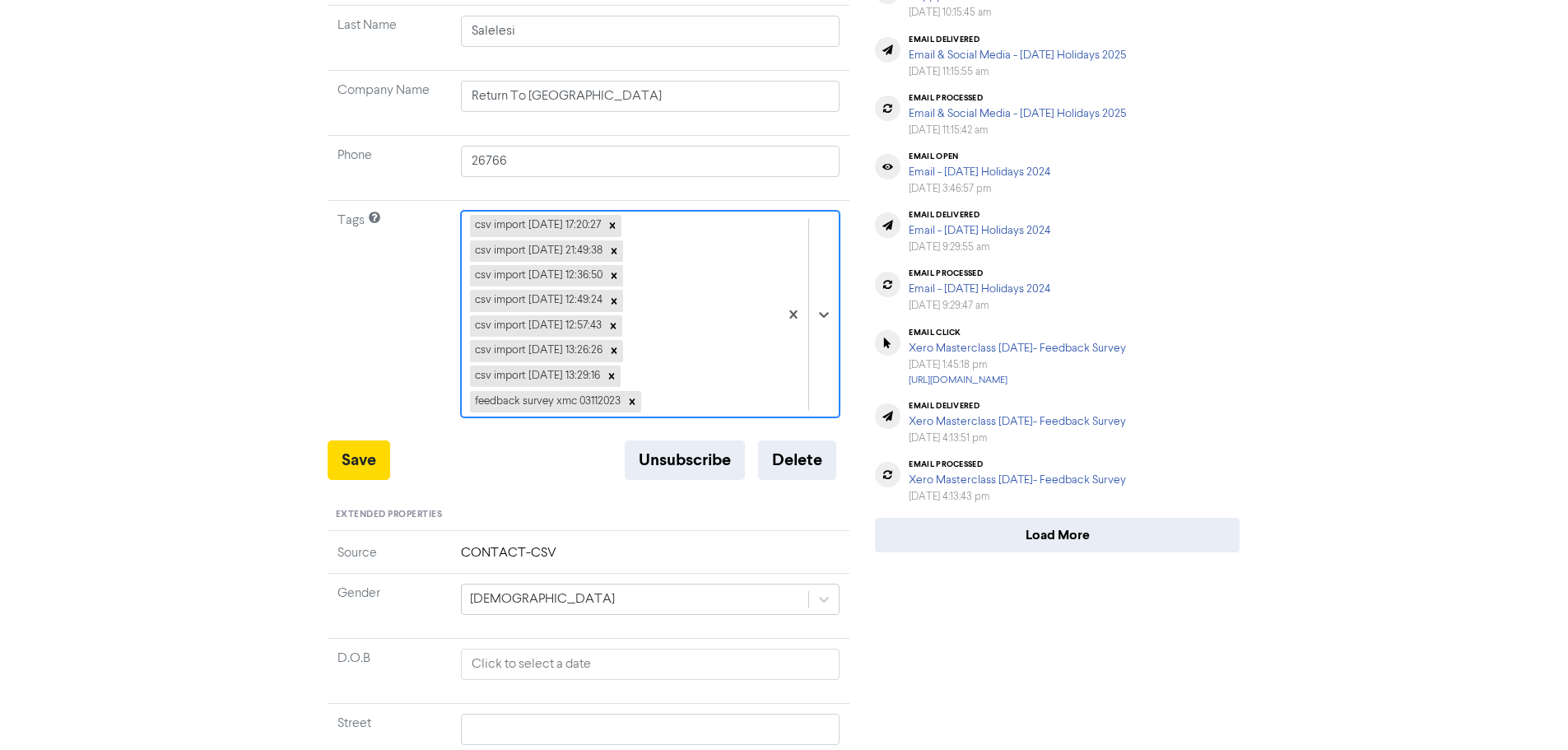
click at [536, 226] on div "csv import 2023-10-30 17:20:27" at bounding box center [536, 226] width 133 height 22
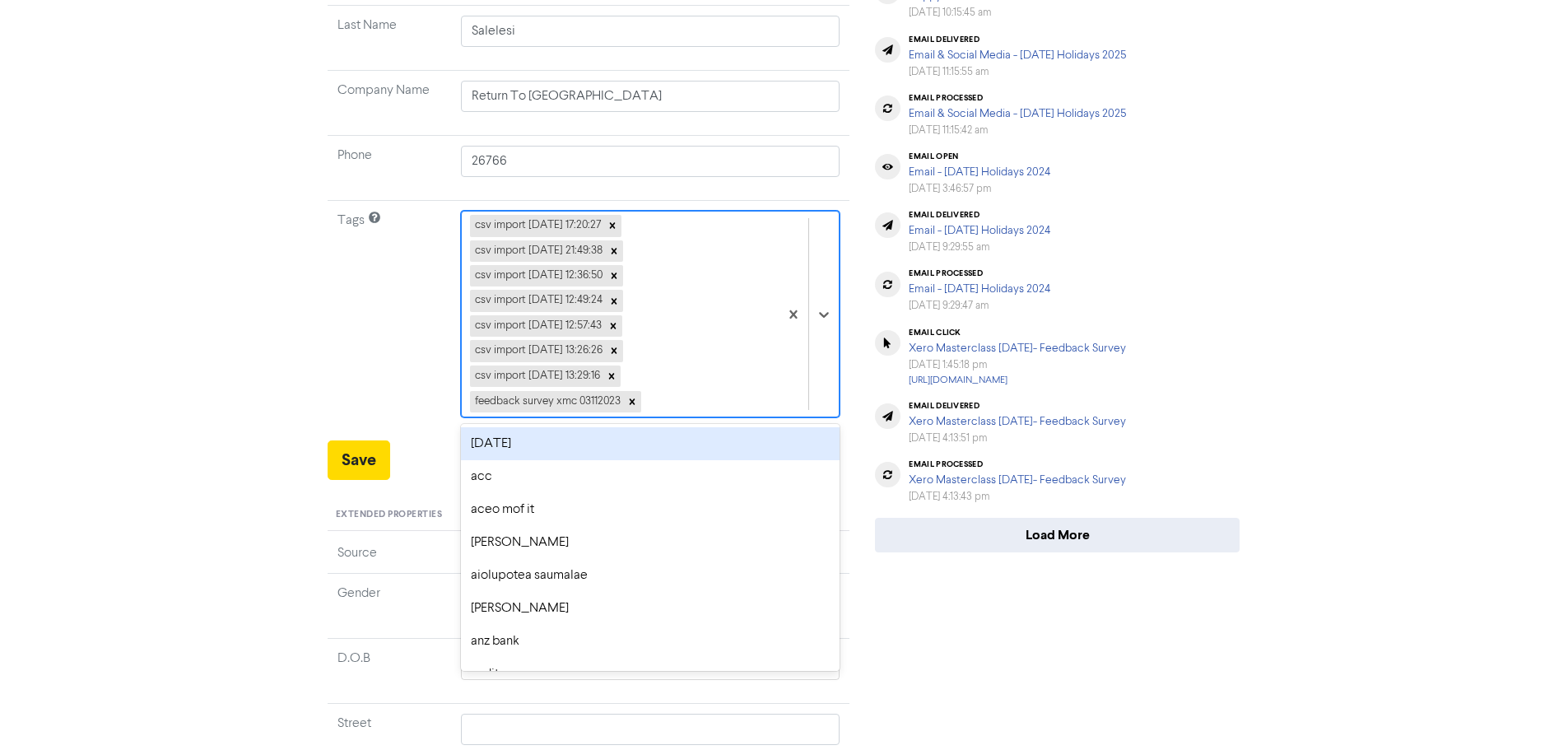
click at [536, 226] on div "csv import 2023-10-30 17:20:27" at bounding box center [536, 226] width 133 height 22
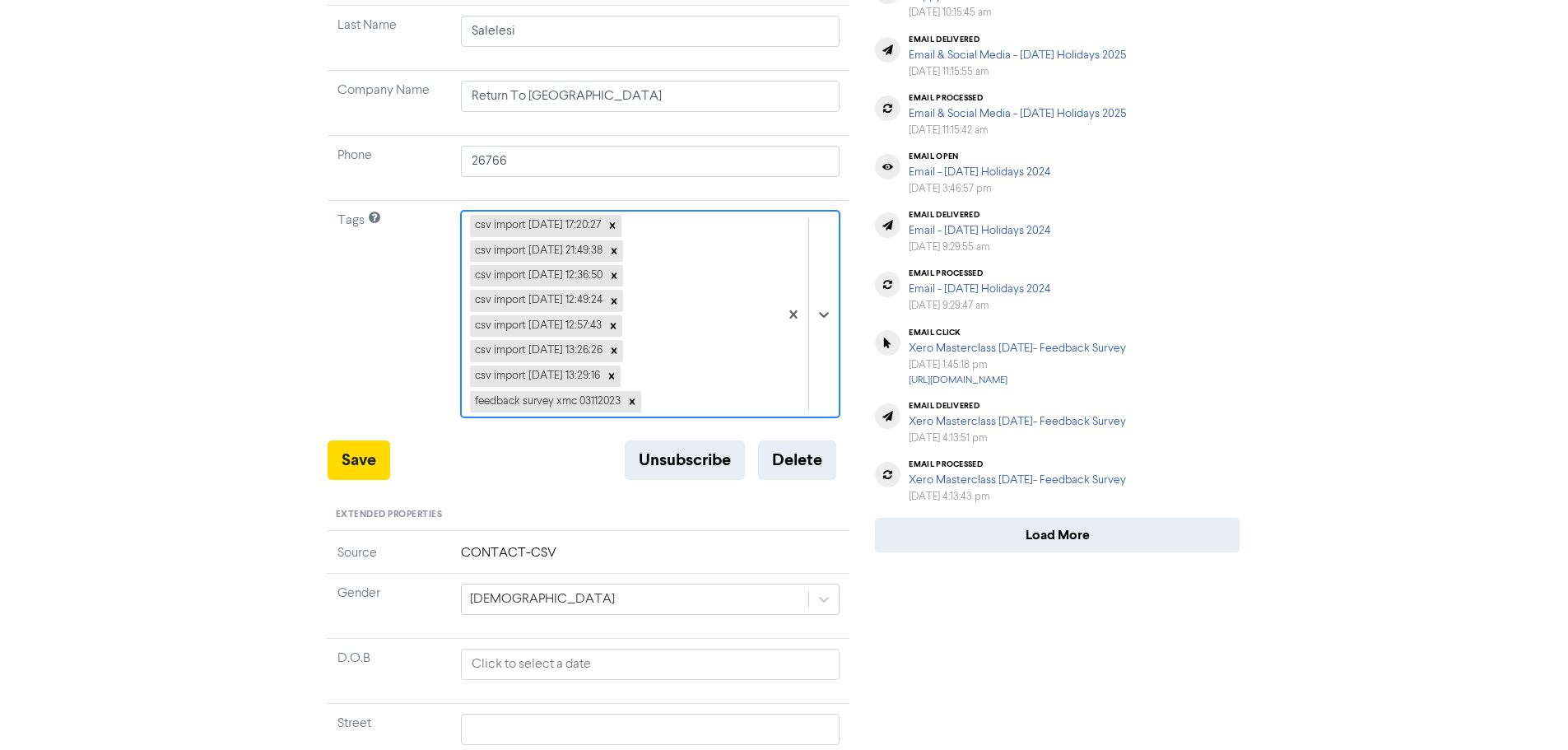
click at [536, 226] on div "csv import 2023-10-30 17:20:27" at bounding box center [536, 226] width 133 height 22
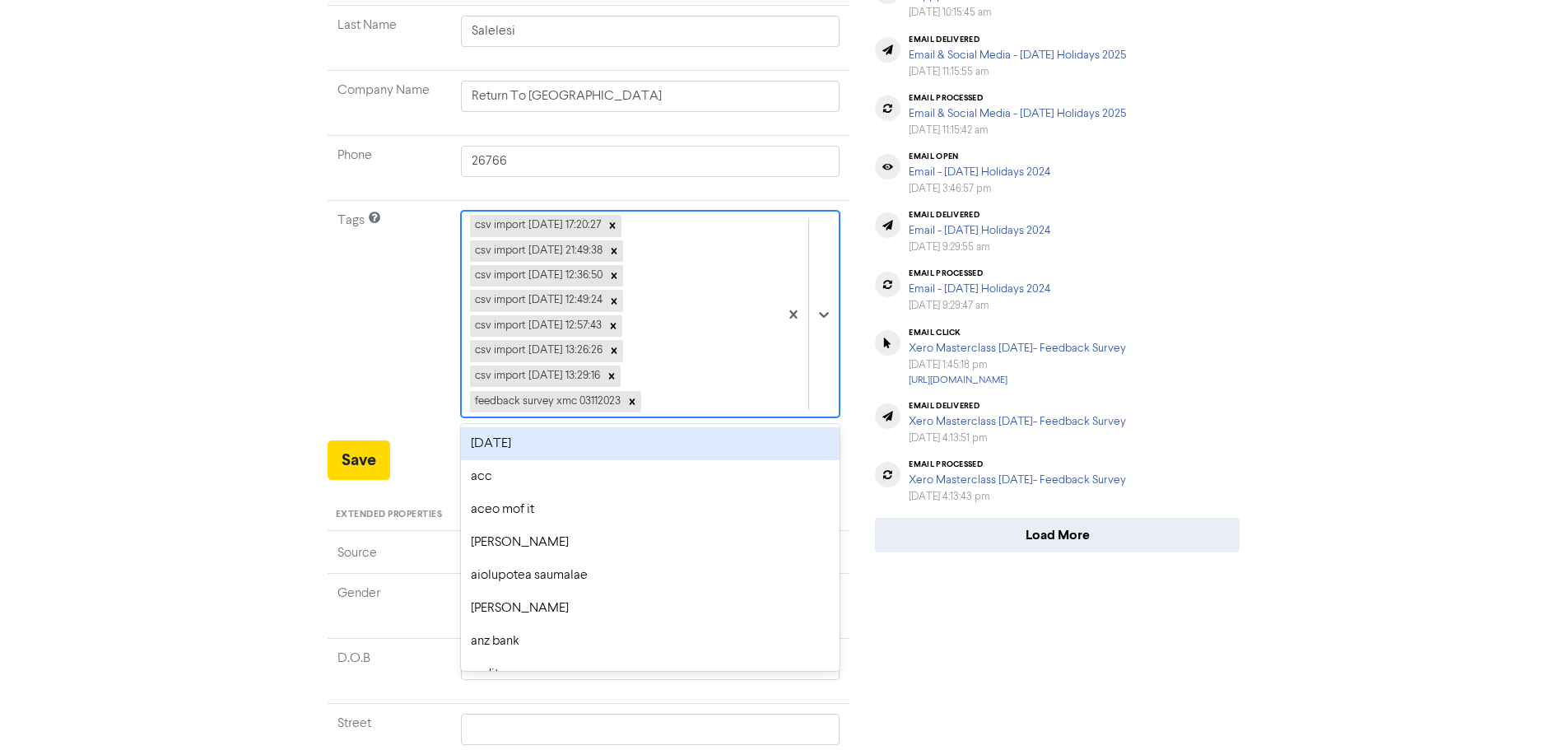
click at [355, 272] on td "Tags" at bounding box center [389, 321] width 123 height 239
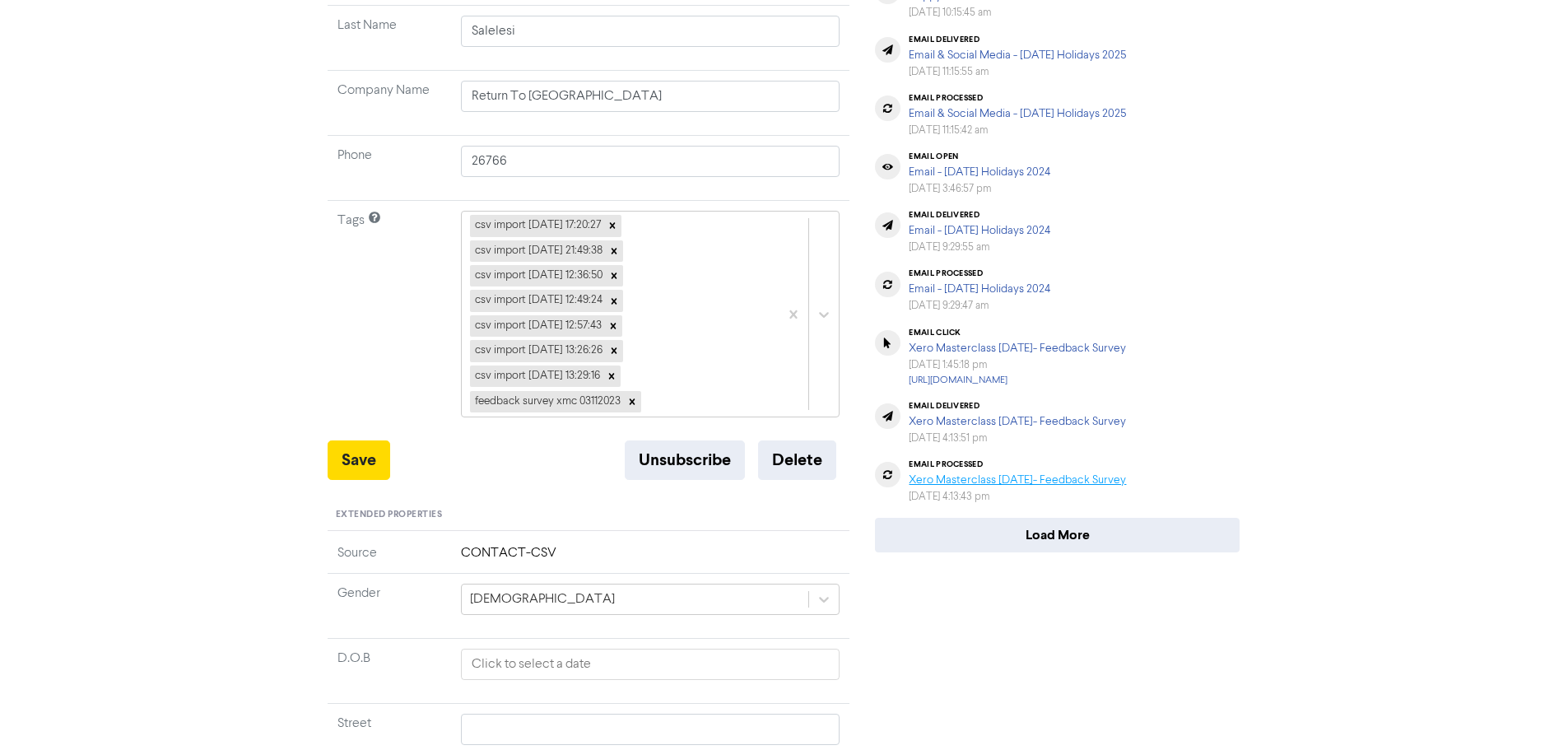
scroll to position [0, 0]
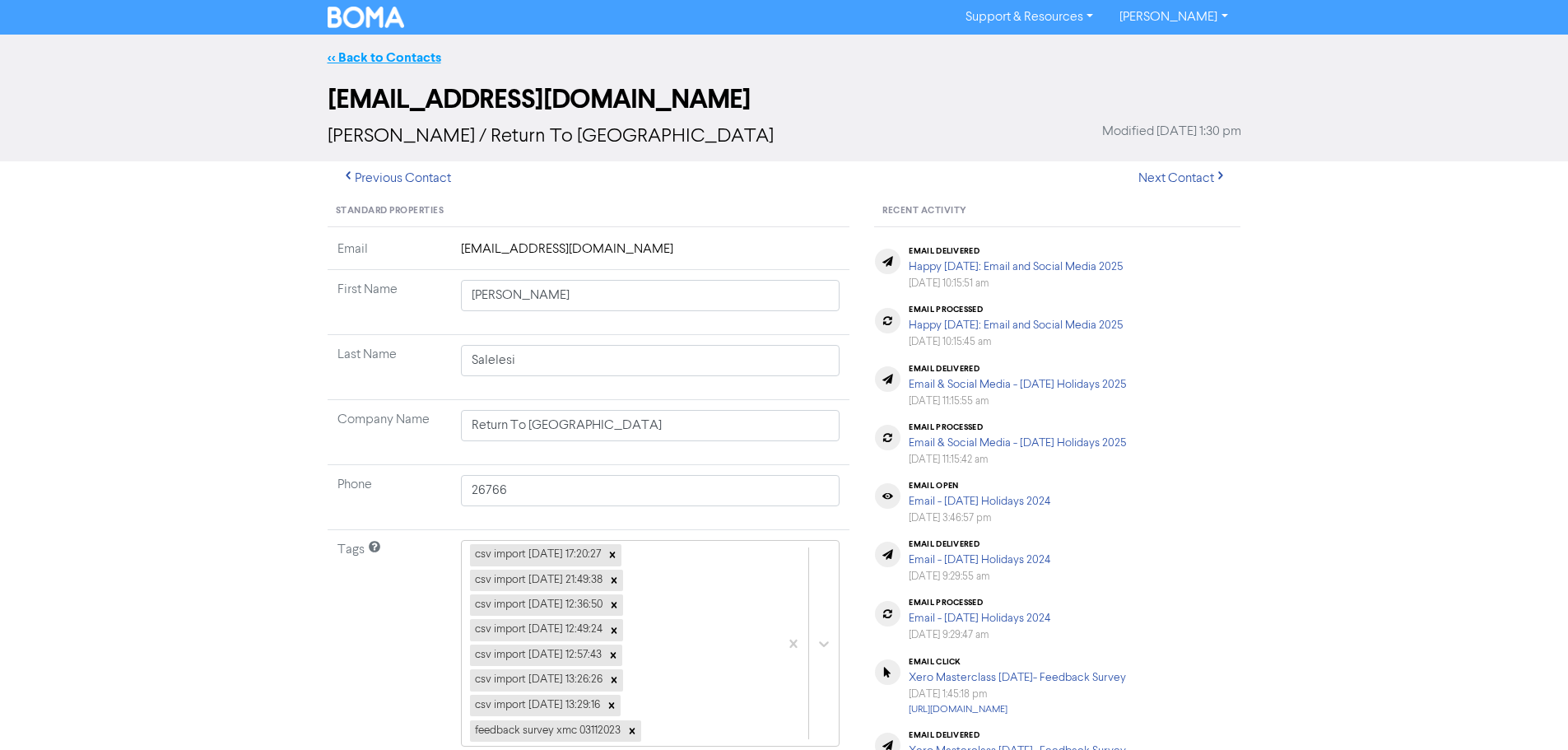
click at [409, 56] on link "<< Back to Contacts" at bounding box center [384, 58] width 113 height 16
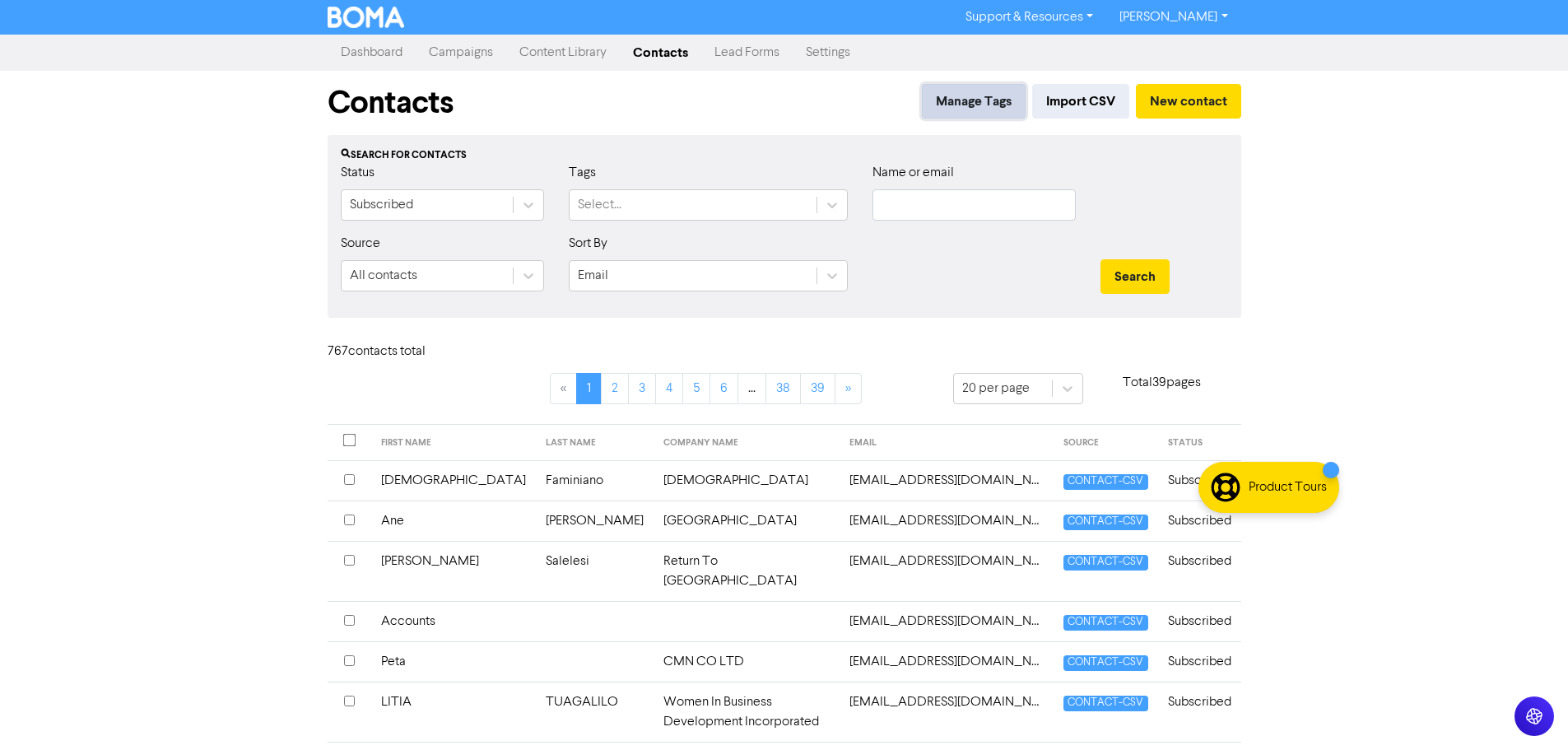
click at [1000, 102] on button "Manage Tags" at bounding box center [973, 101] width 104 height 34
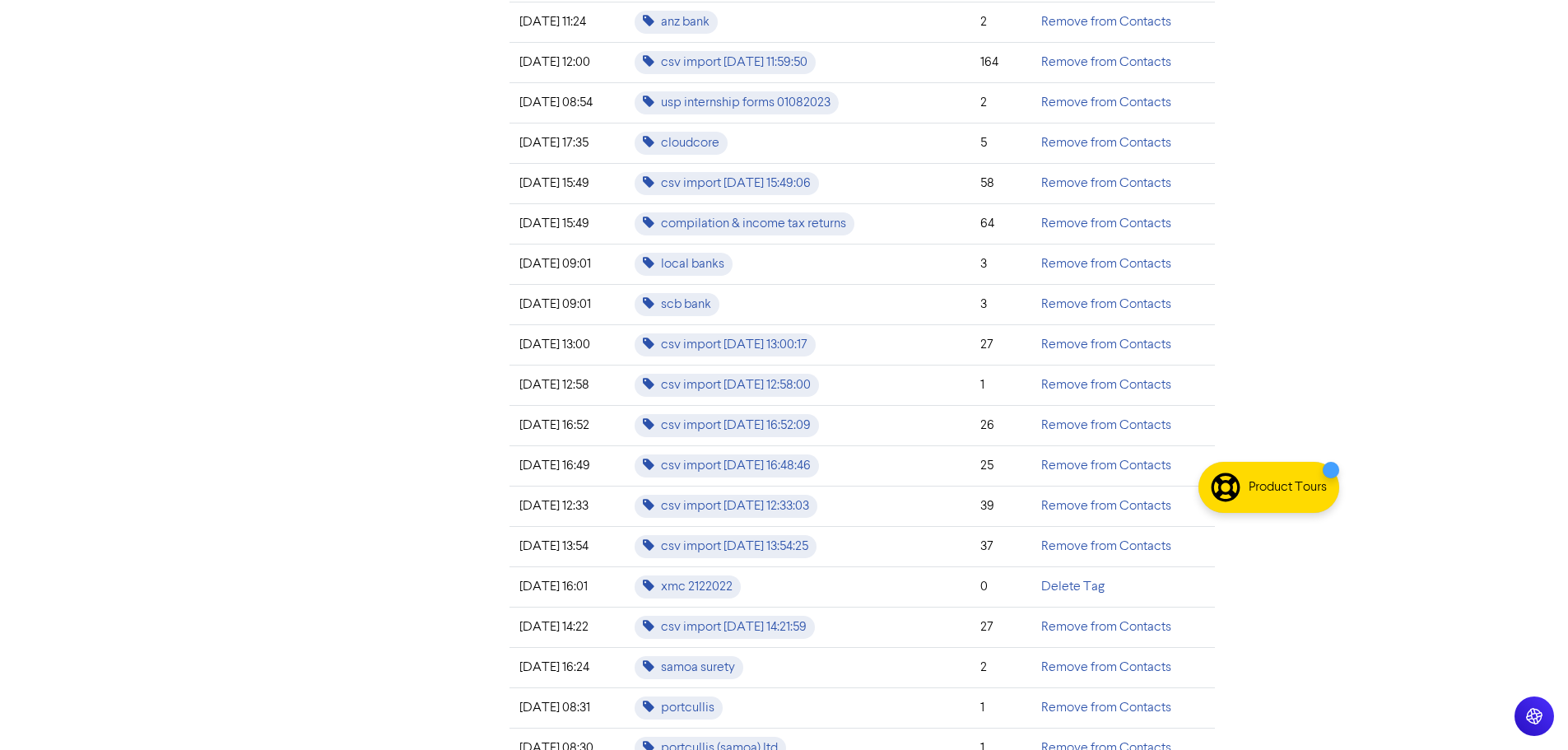
scroll to position [2058, 0]
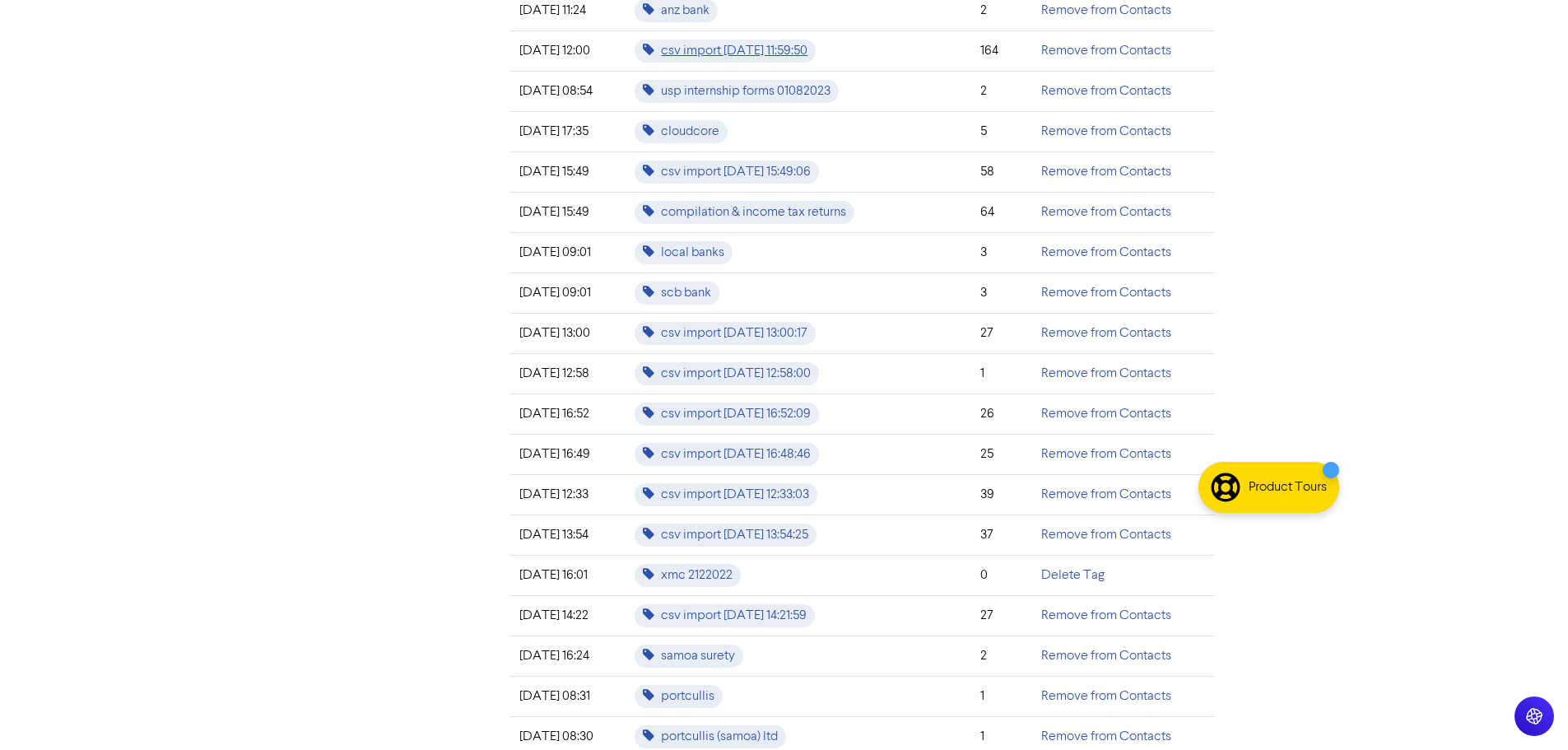
click at [742, 51] on span "csv import 2023-09-08 11:59:50" at bounding box center [725, 51] width 181 height 23
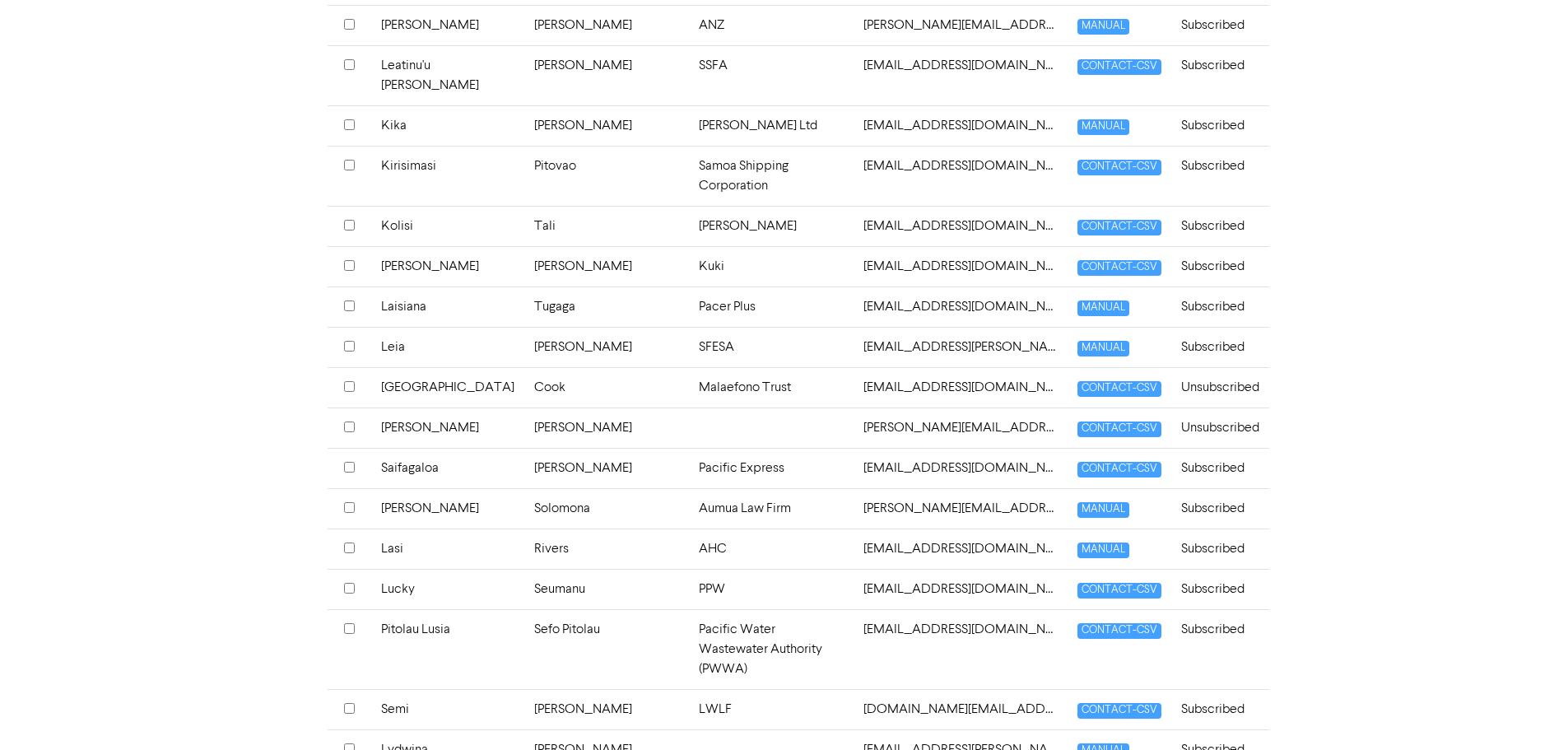
scroll to position [4144, 0]
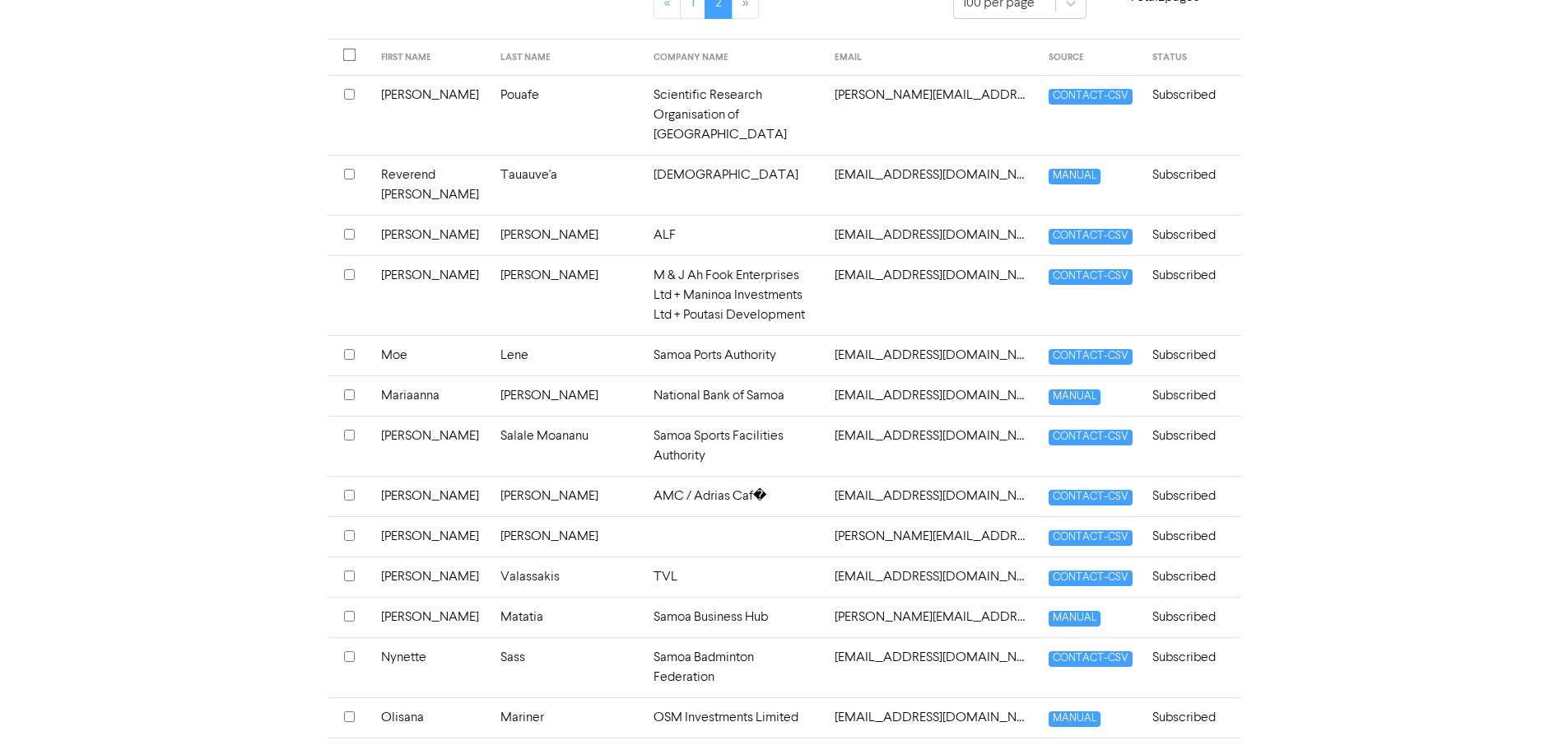
scroll to position [0, 0]
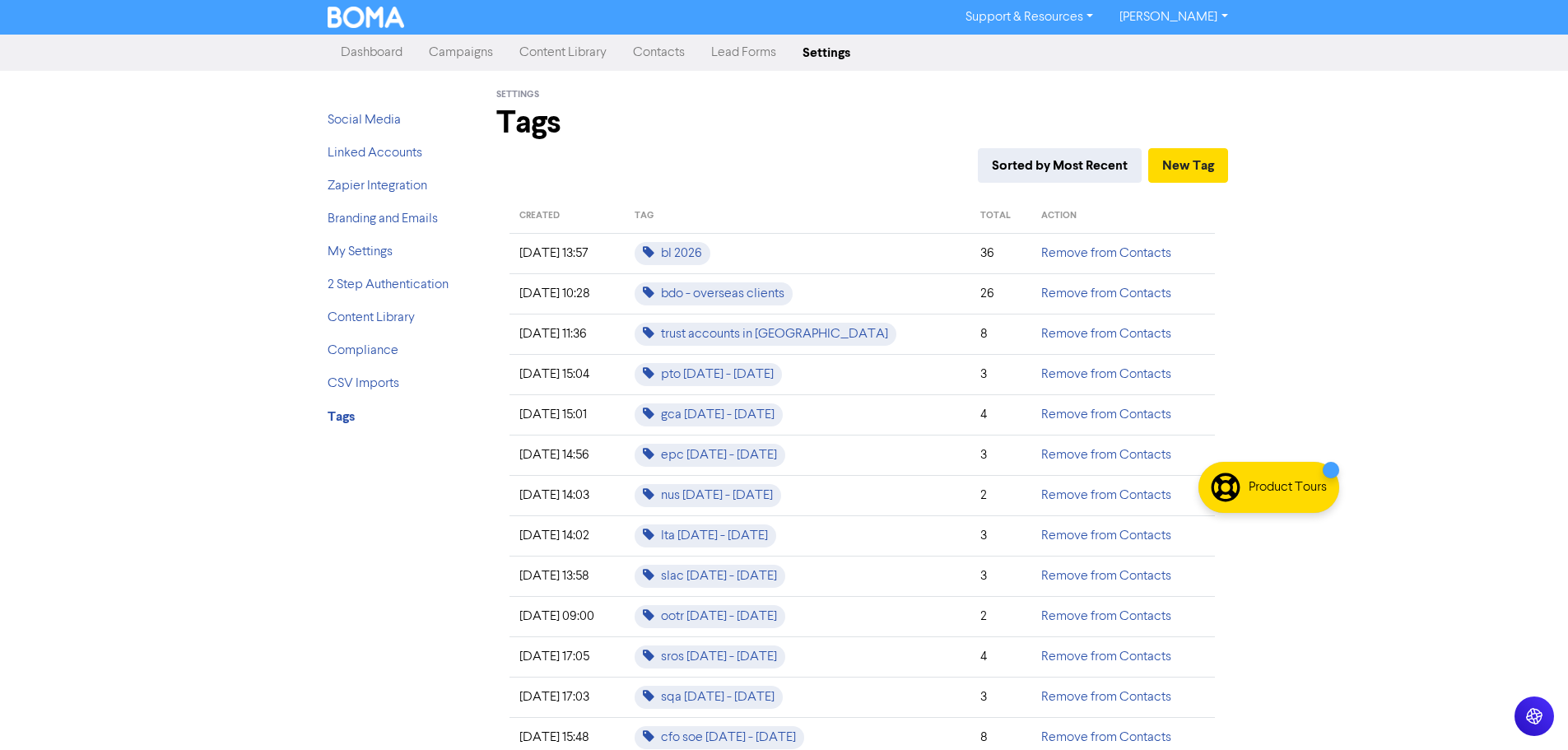
scroll to position [2058, 0]
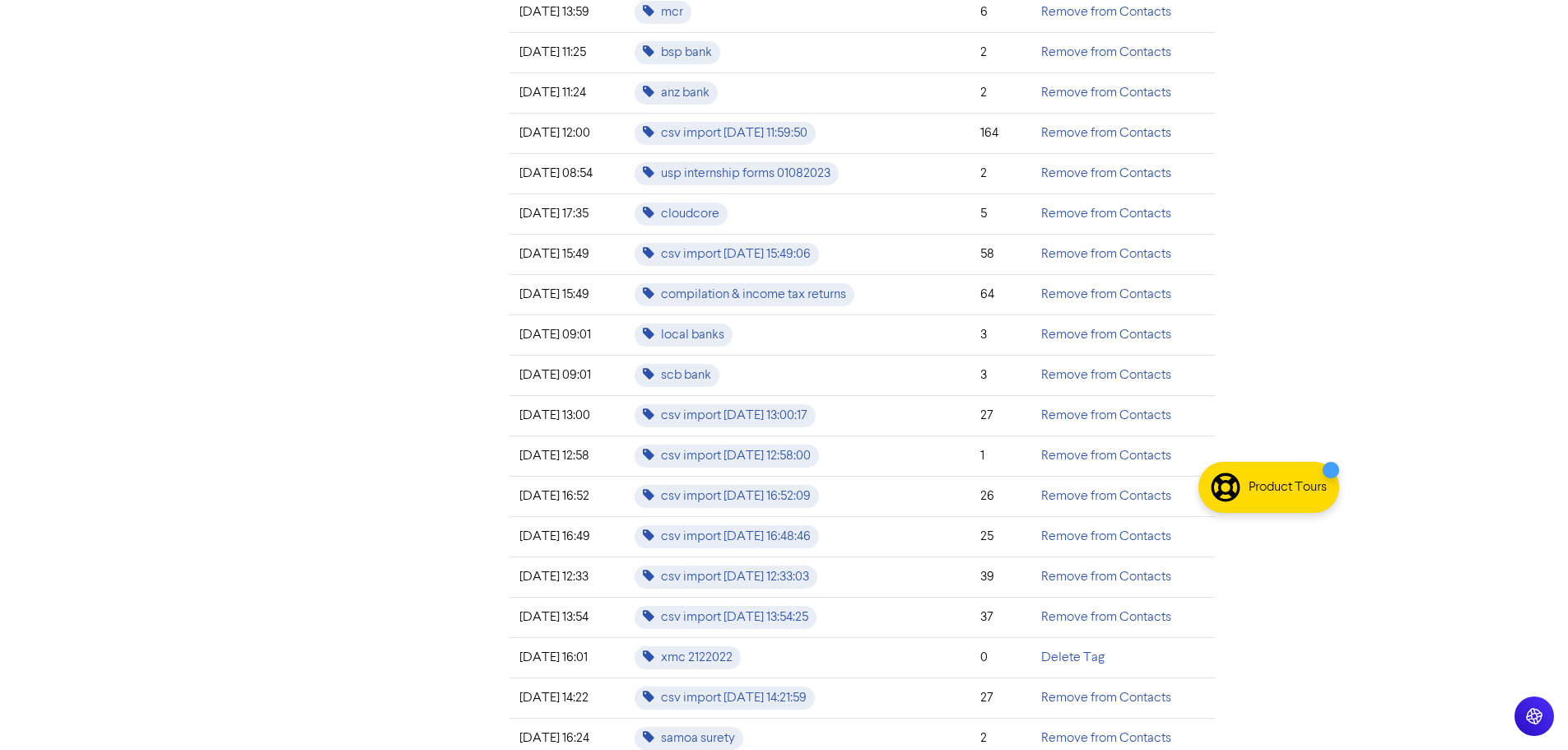
scroll to position [1893, 0]
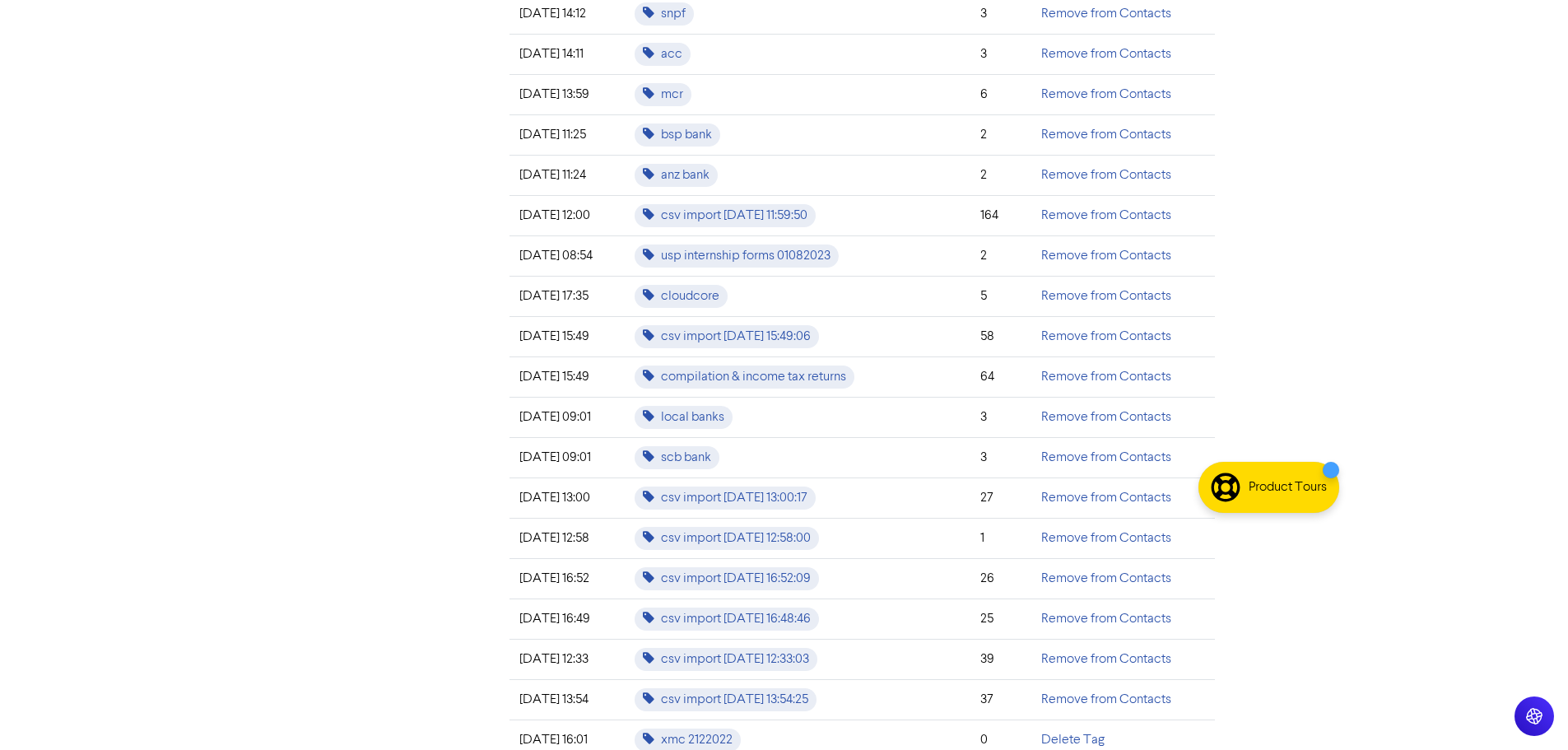
drag, startPoint x: 803, startPoint y: 212, endPoint x: 410, endPoint y: 185, distance: 393.9
click at [761, 218] on span "csv import 2023-09-08 11:59:50" at bounding box center [725, 216] width 181 height 23
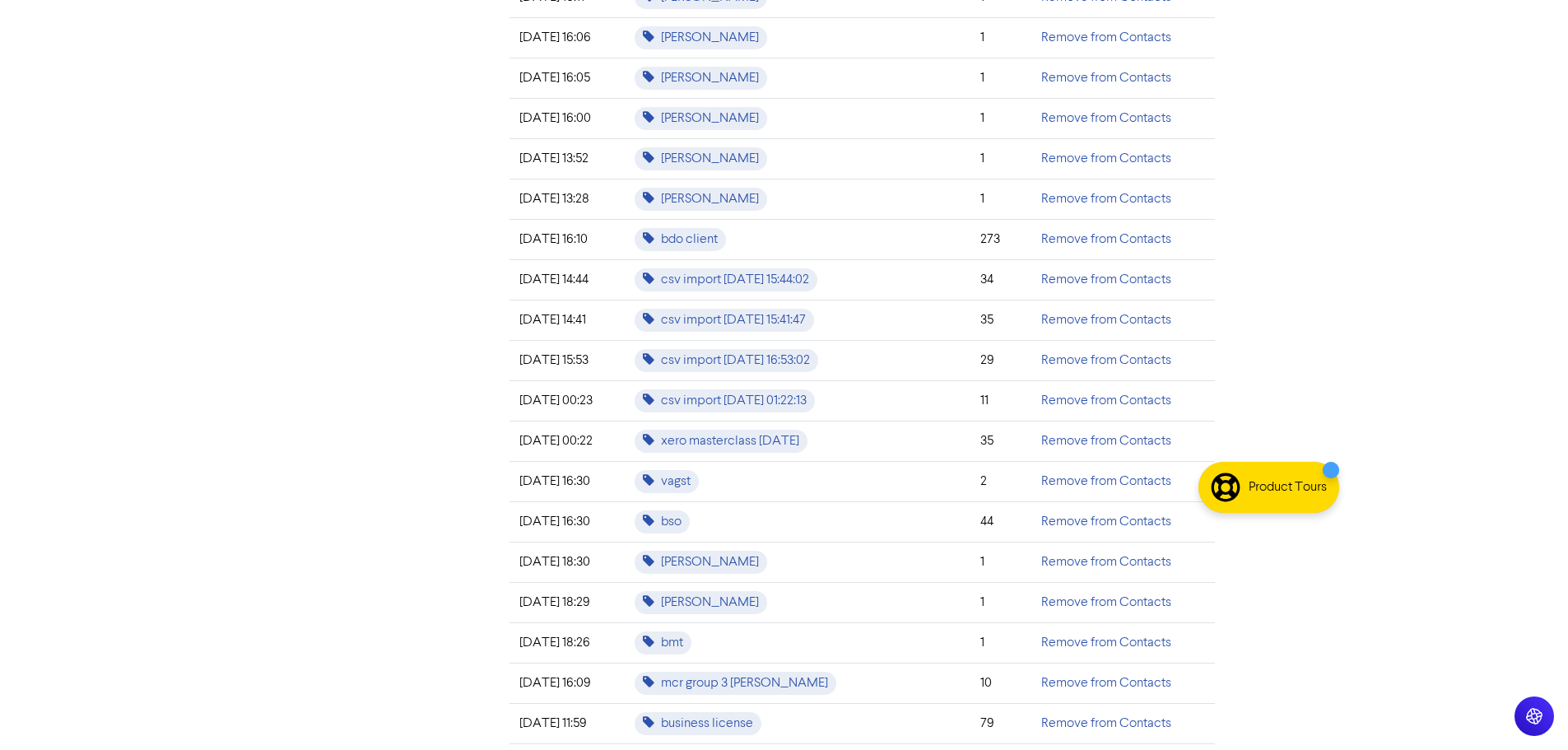
scroll to position [5107, 0]
